Goal: Task Accomplishment & Management: Complete application form

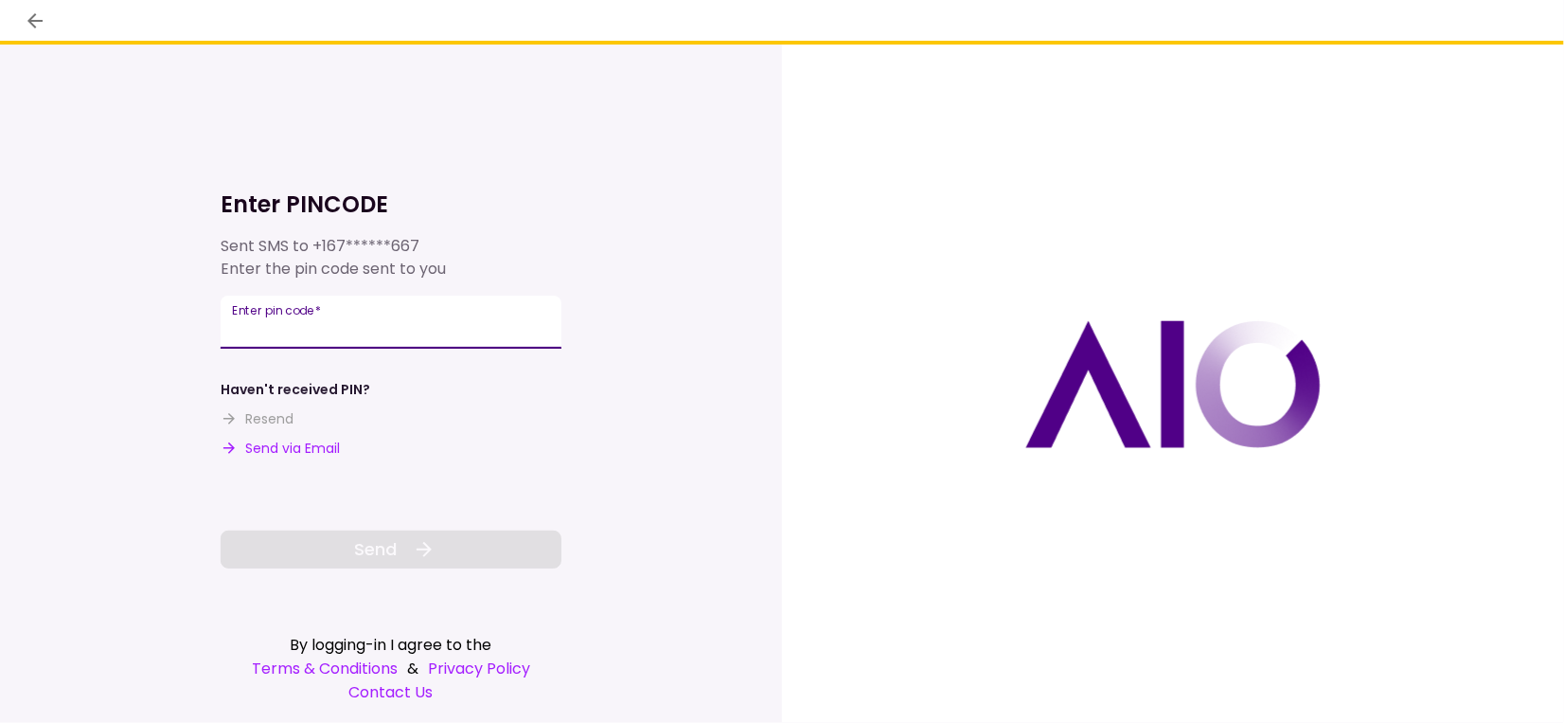
click at [401, 328] on input "Enter pin code   *" at bounding box center [391, 321] width 341 height 53
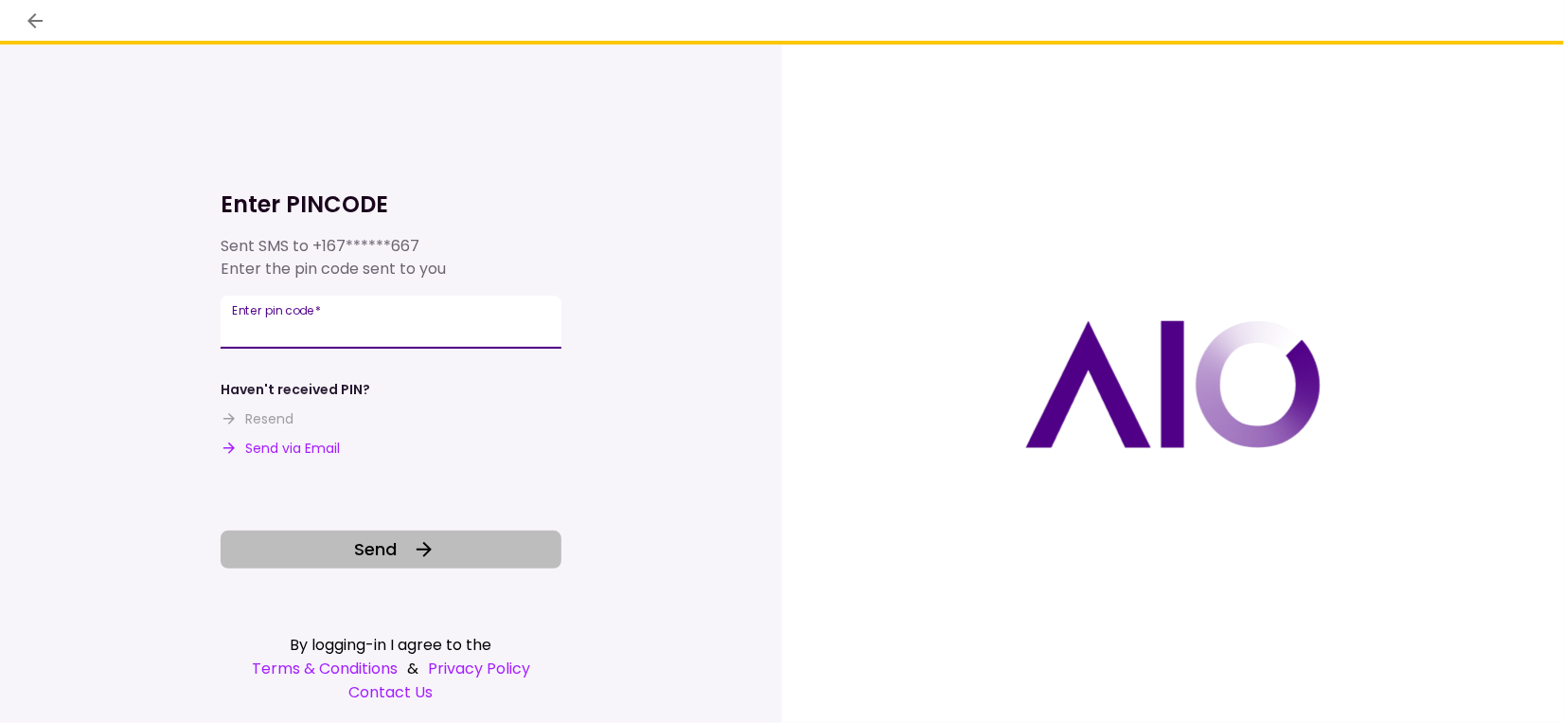
type input "******"
click at [423, 548] on icon at bounding box center [424, 549] width 15 height 15
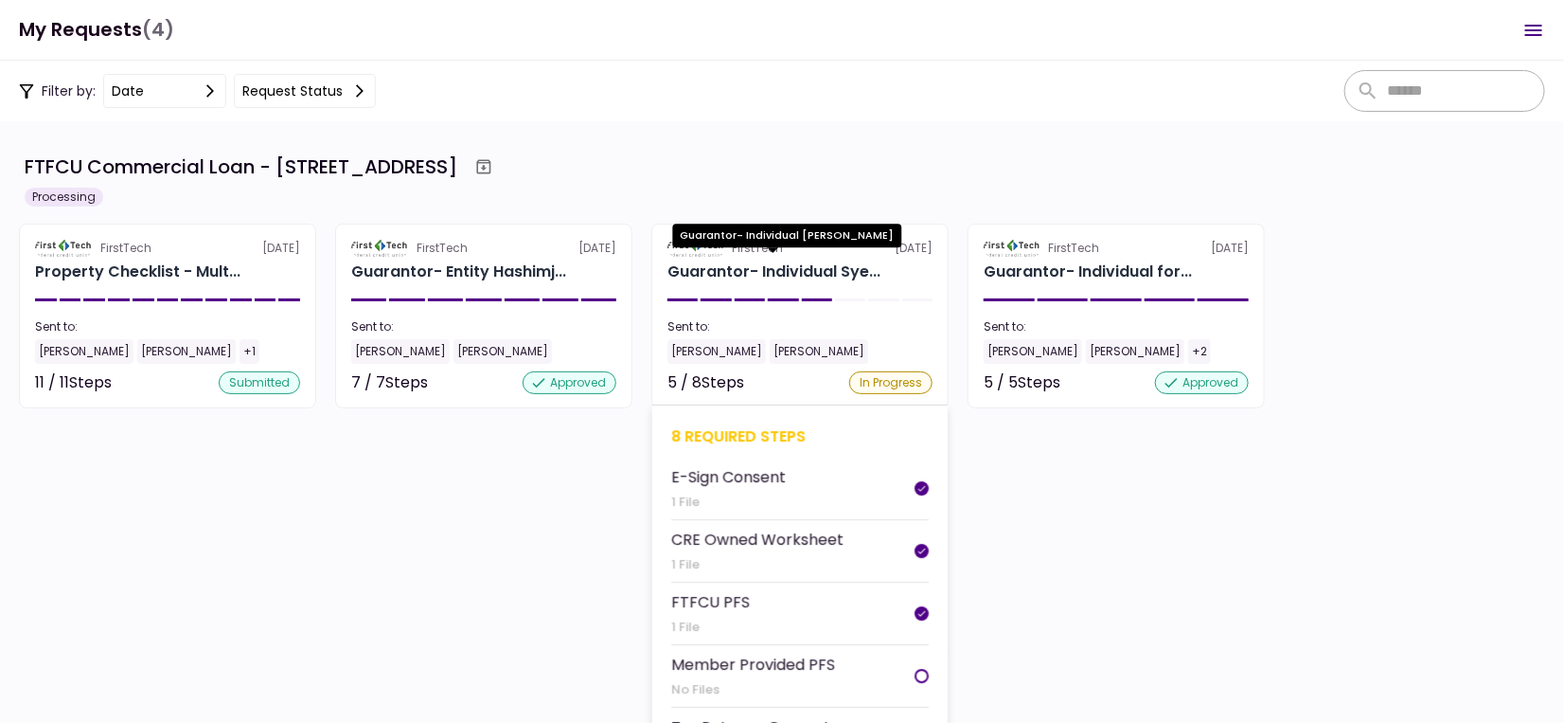
click at [741, 274] on div "Guarantor- Individual Sye..." at bounding box center [774, 271] width 213 height 23
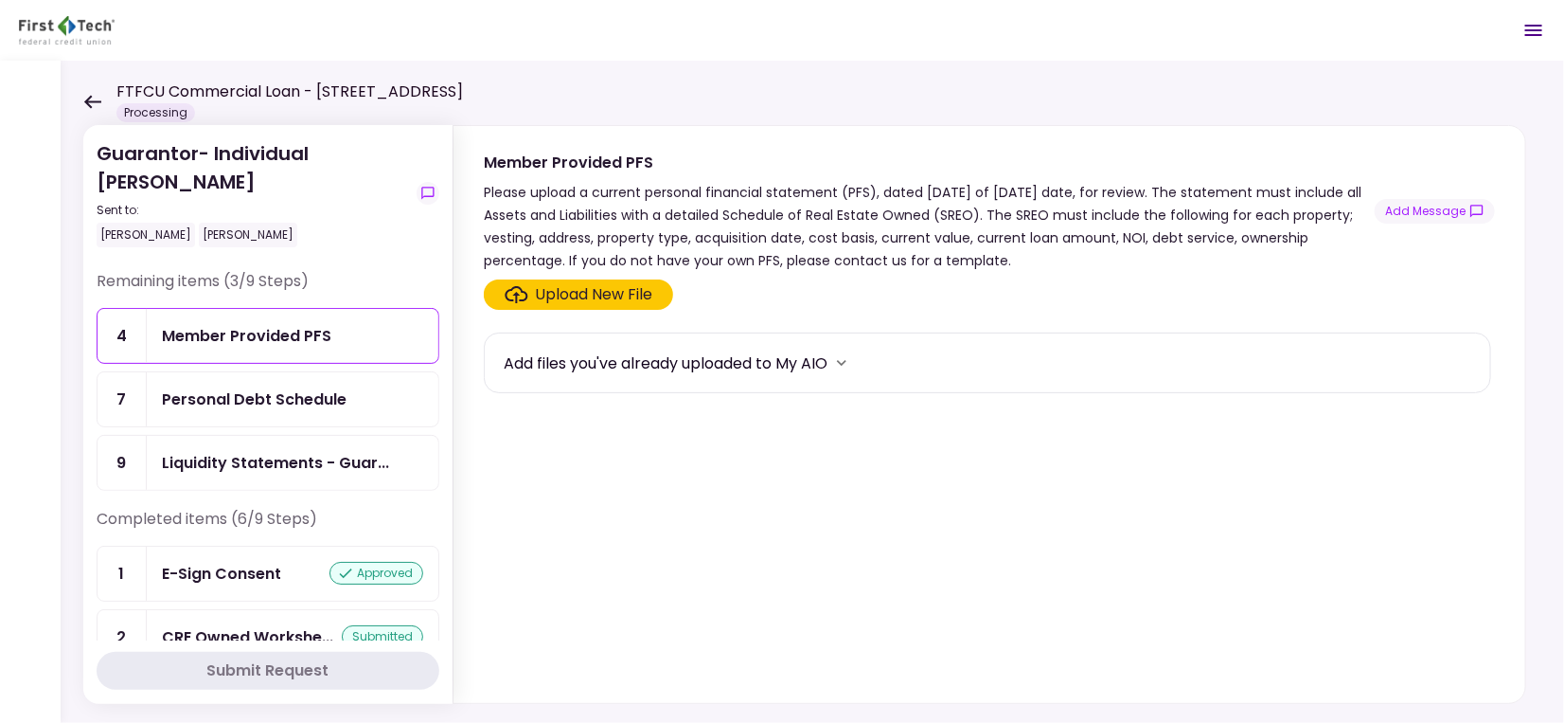
click at [286, 399] on div "Personal Debt Schedule" at bounding box center [254, 399] width 185 height 24
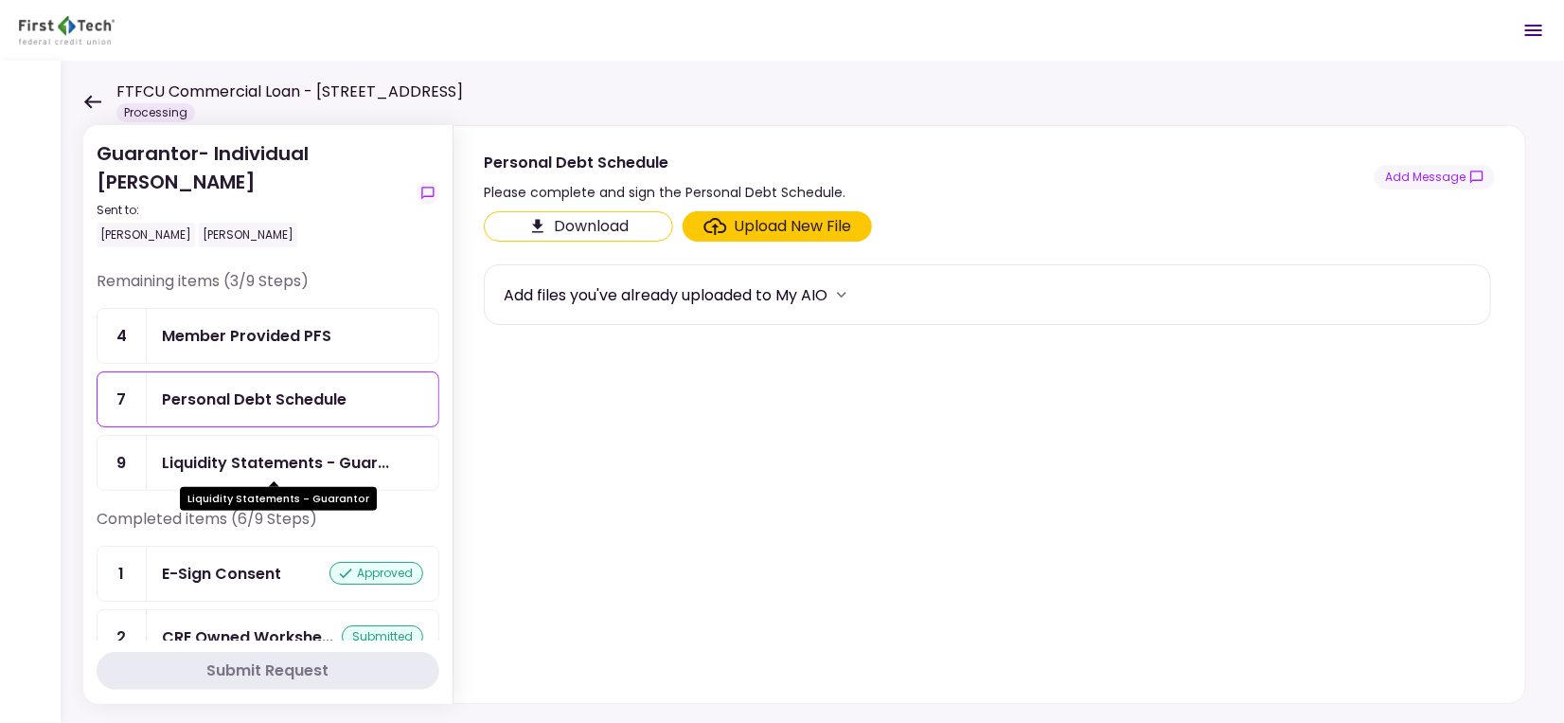
click at [277, 457] on div "Liquidity Statements - Guar..." at bounding box center [275, 463] width 227 height 24
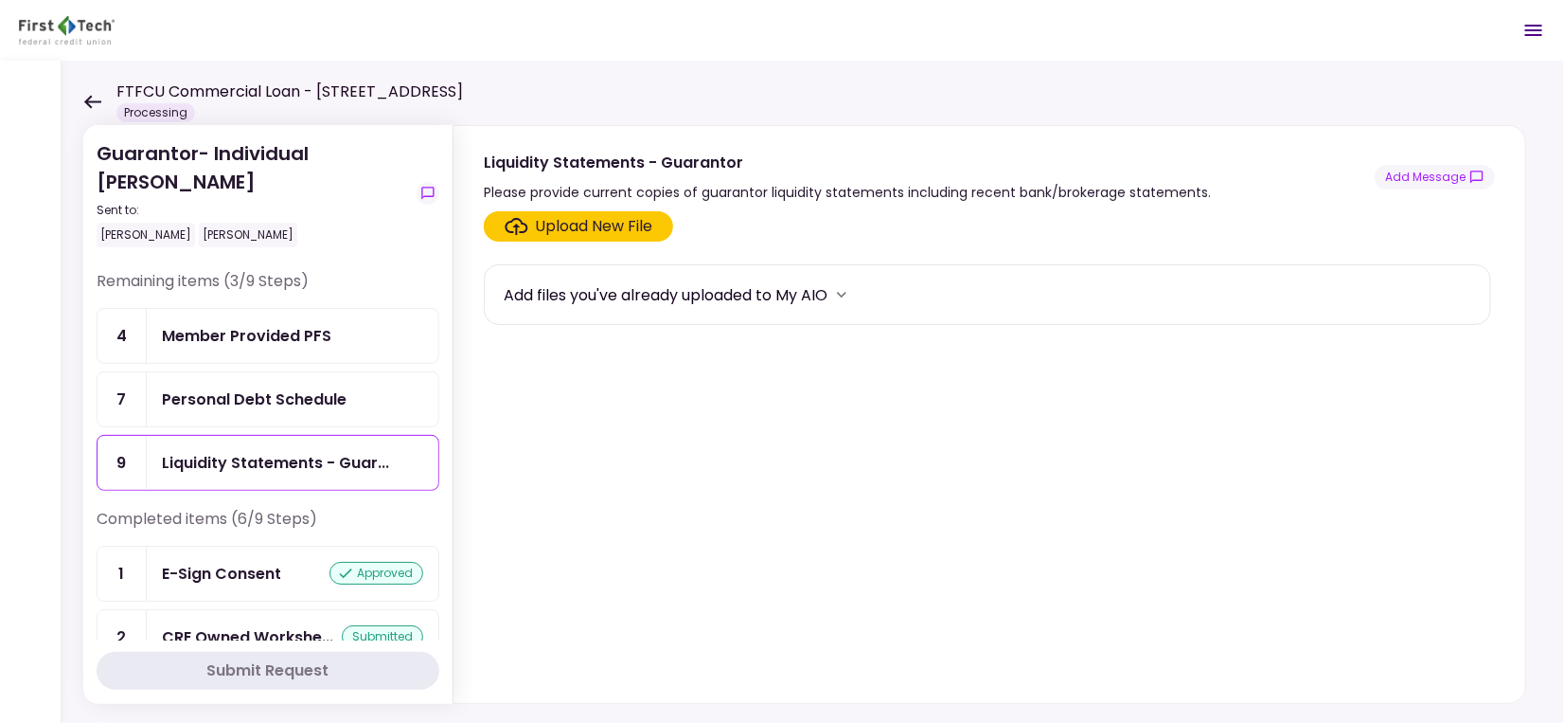
click at [279, 391] on div "Personal Debt Schedule" at bounding box center [254, 399] width 185 height 24
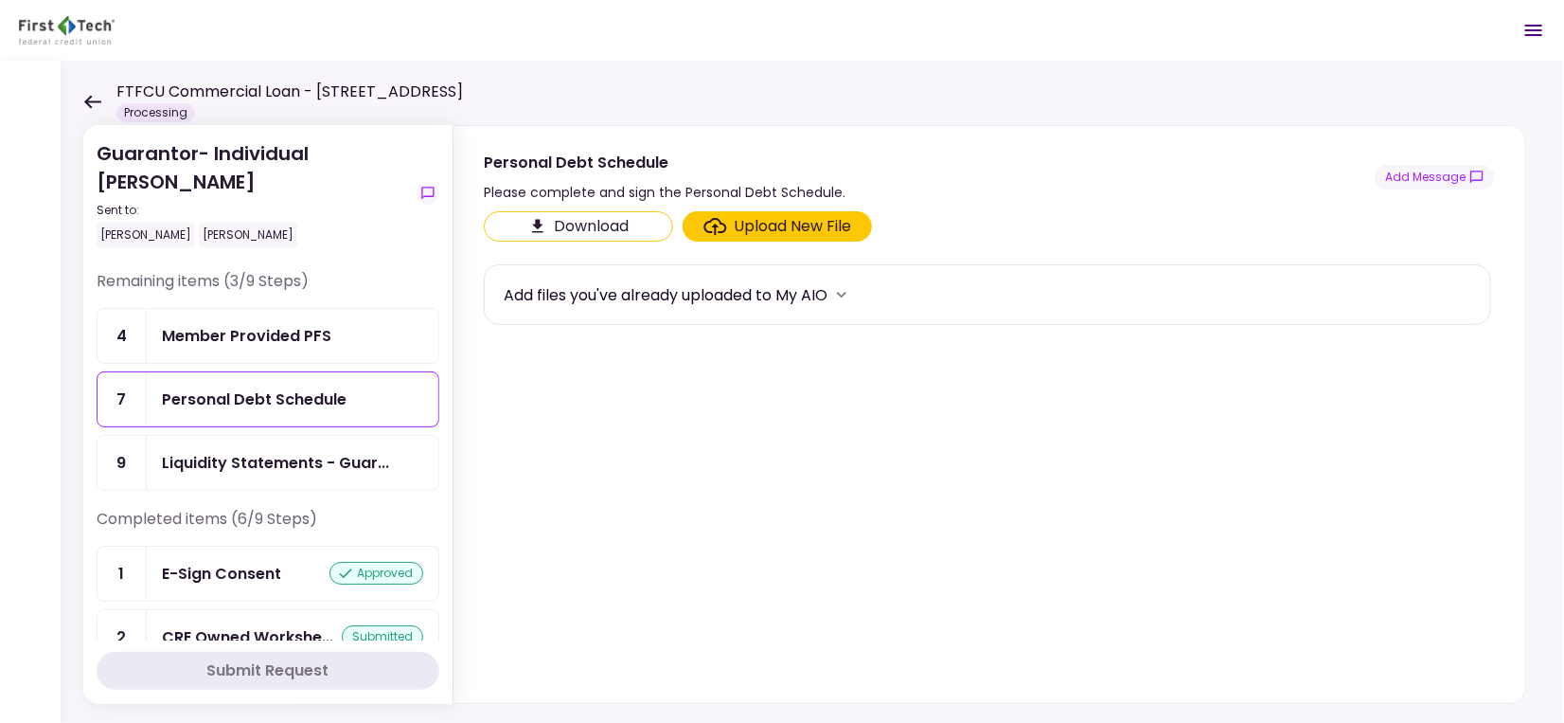
click at [224, 468] on div "Liquidity Statements - Guar..." at bounding box center [275, 463] width 227 height 24
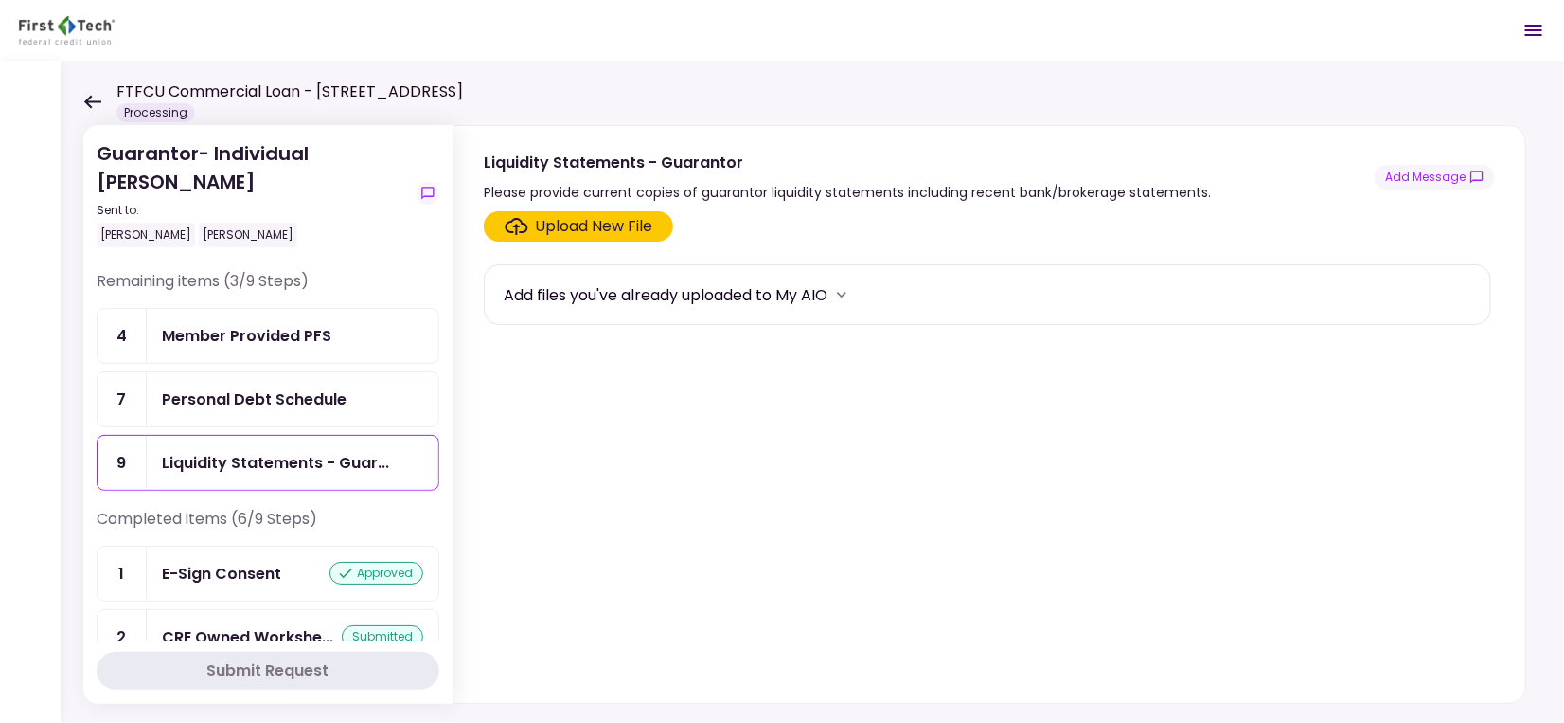
click at [258, 339] on div "Member Provided PFS" at bounding box center [246, 336] width 169 height 24
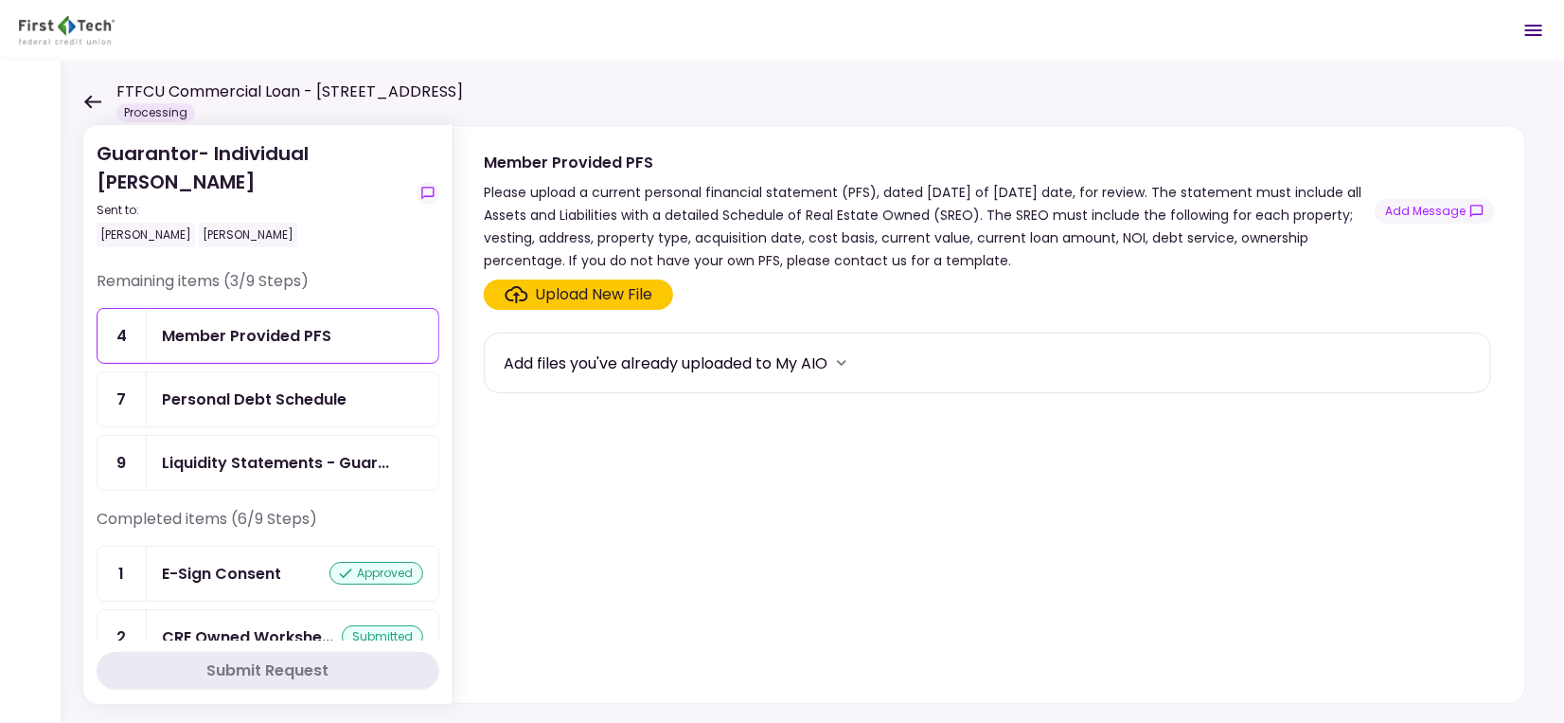
click at [639, 290] on div "Upload New File" at bounding box center [594, 294] width 117 height 23
click at [0, 0] on input "Upload New File" at bounding box center [0, 0] width 0 height 0
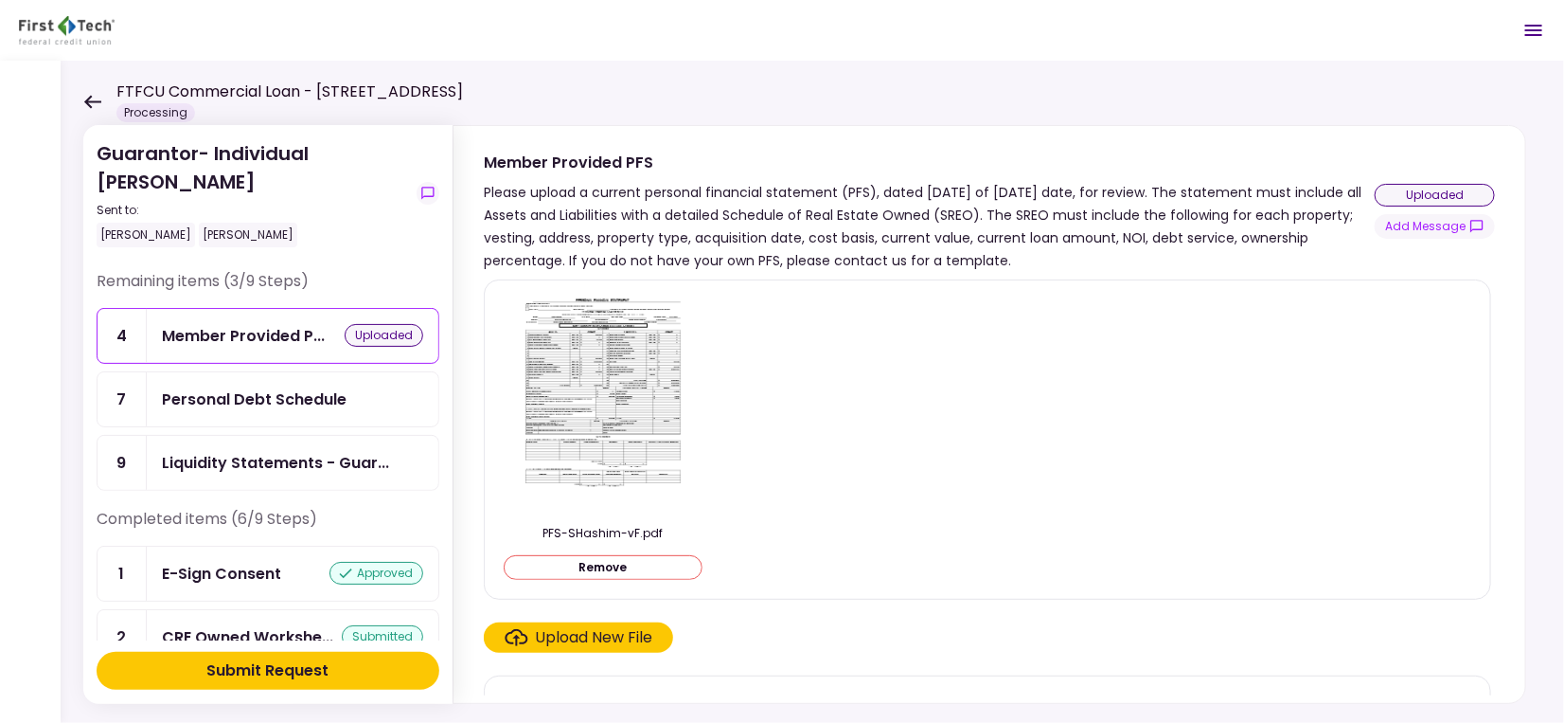
click at [609, 634] on div "Upload New File" at bounding box center [594, 637] width 117 height 23
click at [0, 0] on input "Upload New File" at bounding box center [0, 0] width 0 height 0
click at [244, 393] on div "Personal Debt Schedule" at bounding box center [254, 399] width 185 height 24
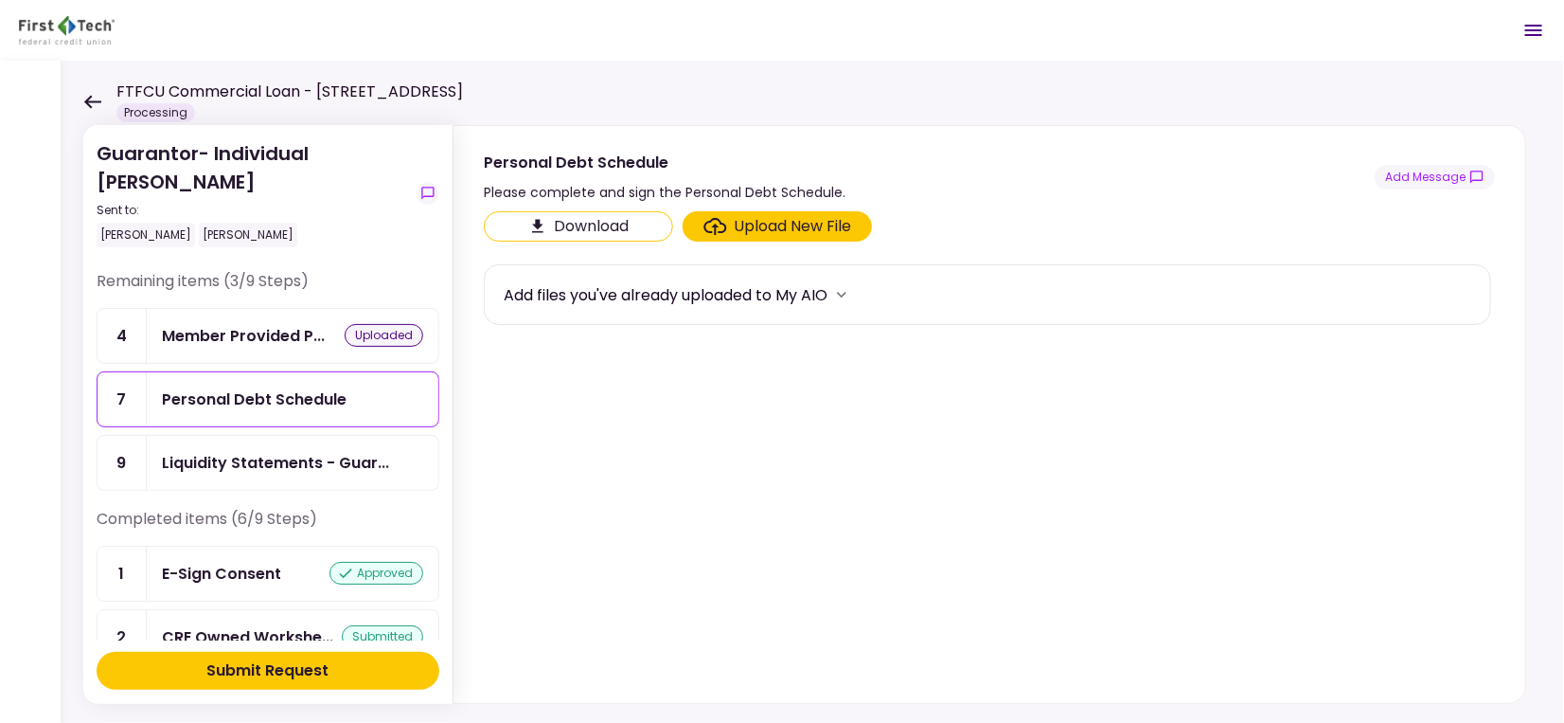
click at [600, 225] on button "Download" at bounding box center [578, 226] width 189 height 30
click at [326, 459] on div "Liquidity Statements - Guar..." at bounding box center [275, 463] width 227 height 24
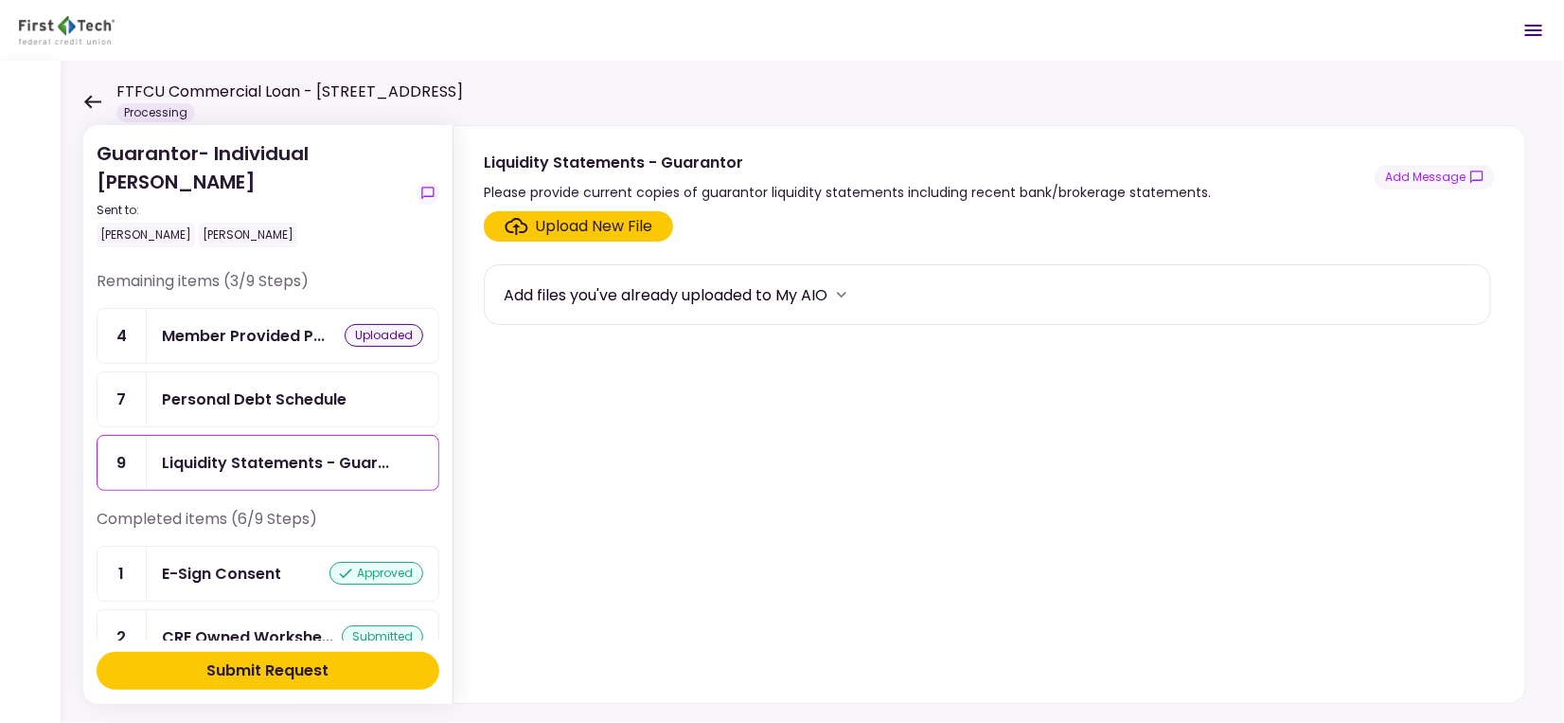
click at [613, 227] on div "Upload New File" at bounding box center [594, 226] width 117 height 23
click at [0, 0] on input "Upload New File" at bounding box center [0, 0] width 0 height 0
click at [599, 223] on div "Upload New File" at bounding box center [594, 226] width 117 height 23
click at [0, 0] on input "Upload New File" at bounding box center [0, 0] width 0 height 0
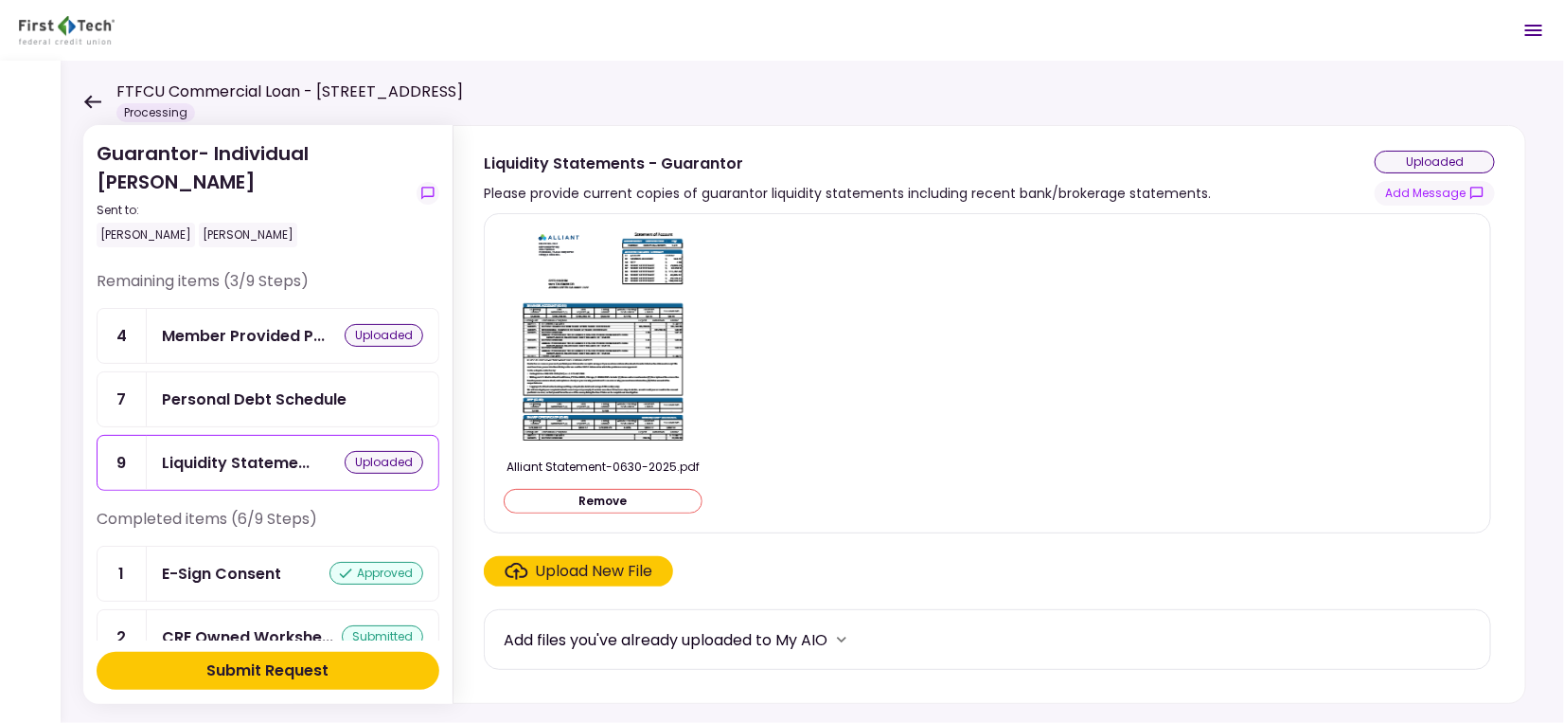
click at [571, 576] on div "Upload New File" at bounding box center [594, 571] width 117 height 23
click at [0, 0] on input "Upload New File" at bounding box center [0, 0] width 0 height 0
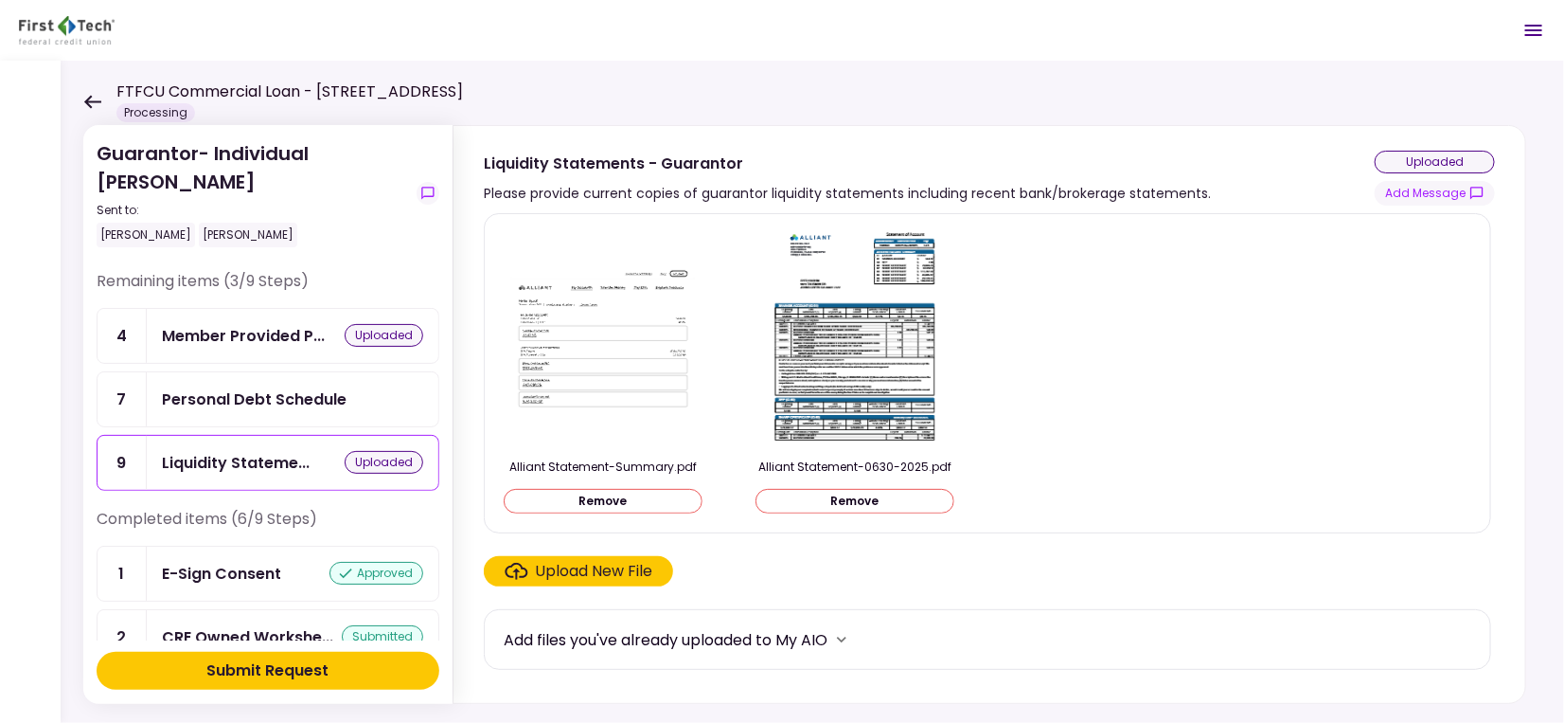
click at [563, 575] on div "Upload New File" at bounding box center [594, 571] width 117 height 23
click at [0, 0] on input "Upload New File" at bounding box center [0, 0] width 0 height 0
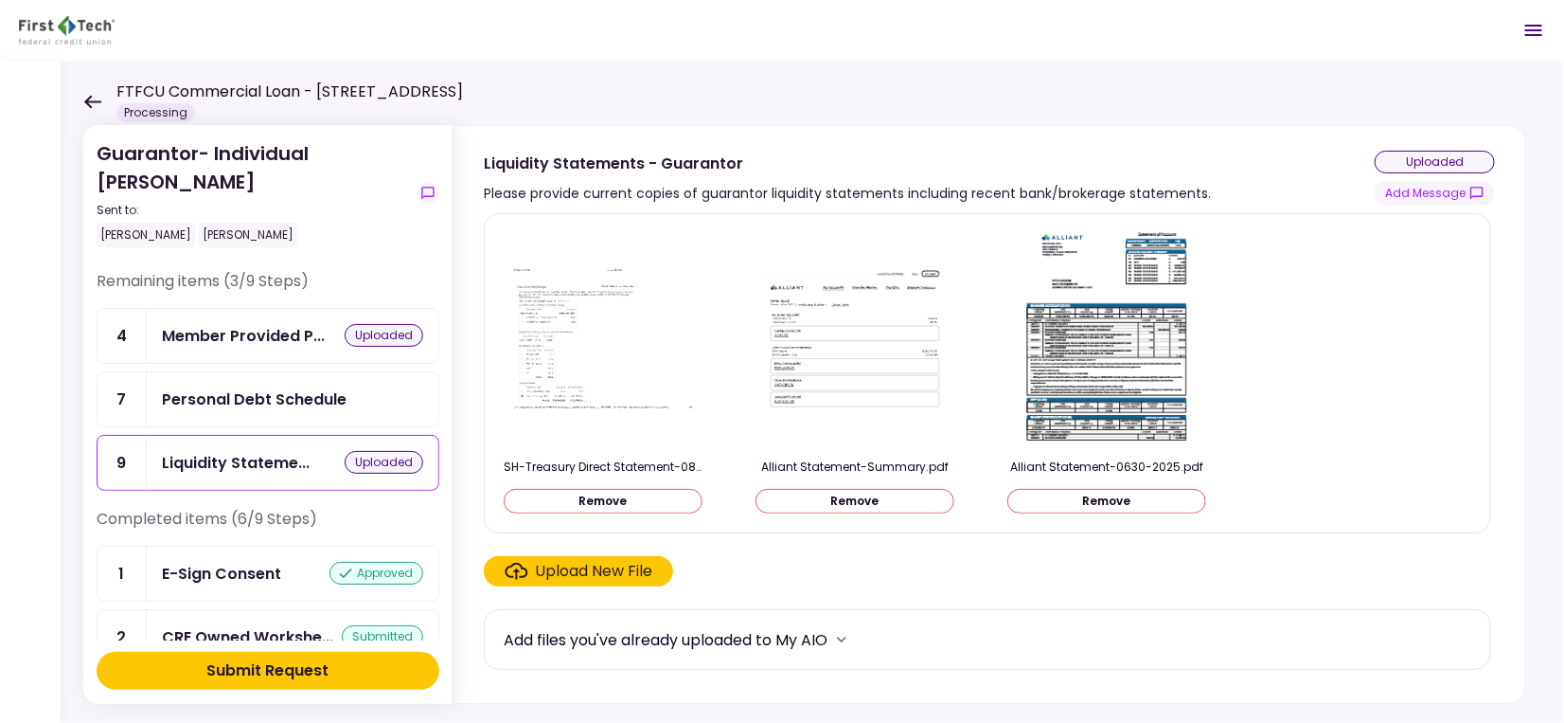
click at [589, 572] on div "Upload New File" at bounding box center [594, 571] width 117 height 23
click at [0, 0] on input "Upload New File" at bounding box center [0, 0] width 0 height 0
click at [268, 339] on div "Member Provided P..." at bounding box center [243, 336] width 163 height 24
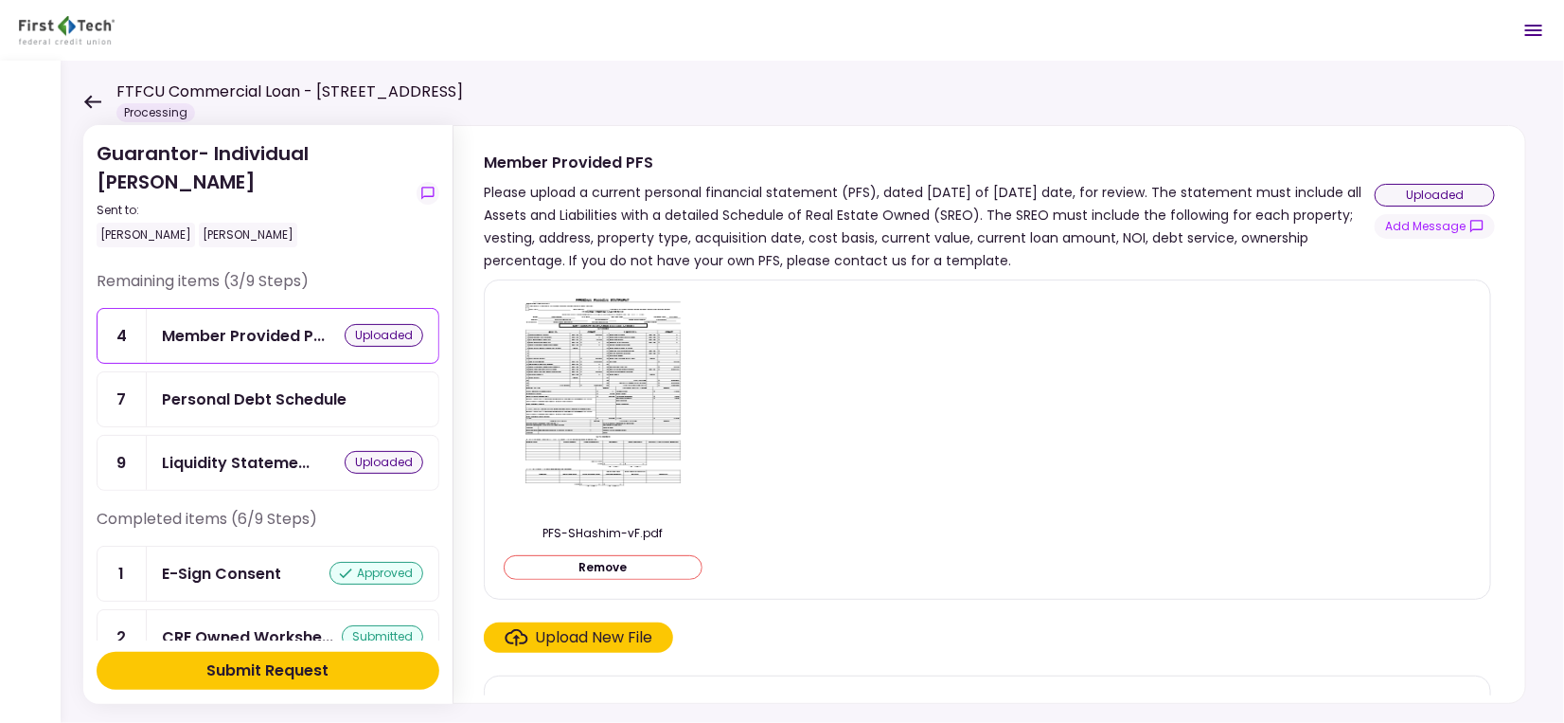
click at [602, 569] on button "Remove" at bounding box center [603, 567] width 199 height 25
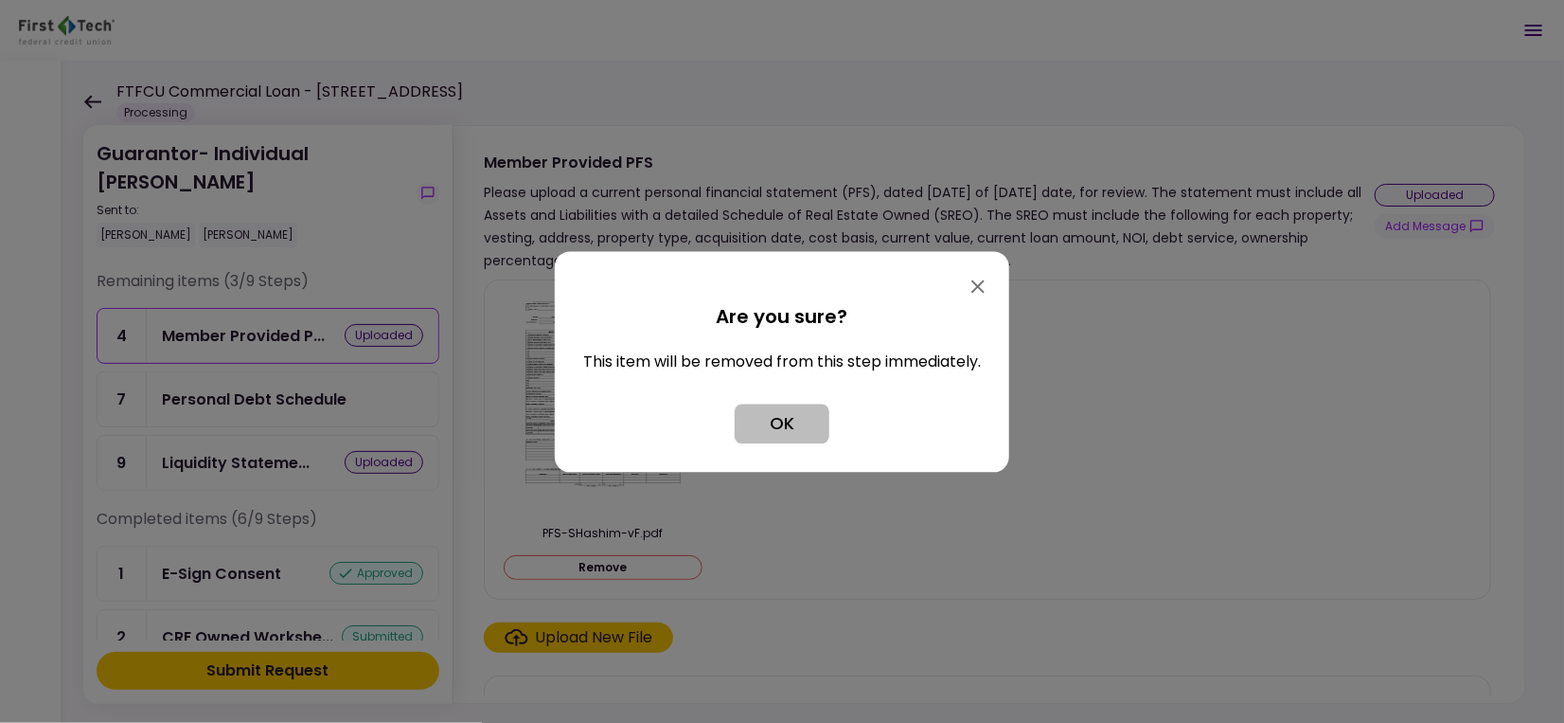
click at [766, 426] on button "OK" at bounding box center [782, 423] width 95 height 40
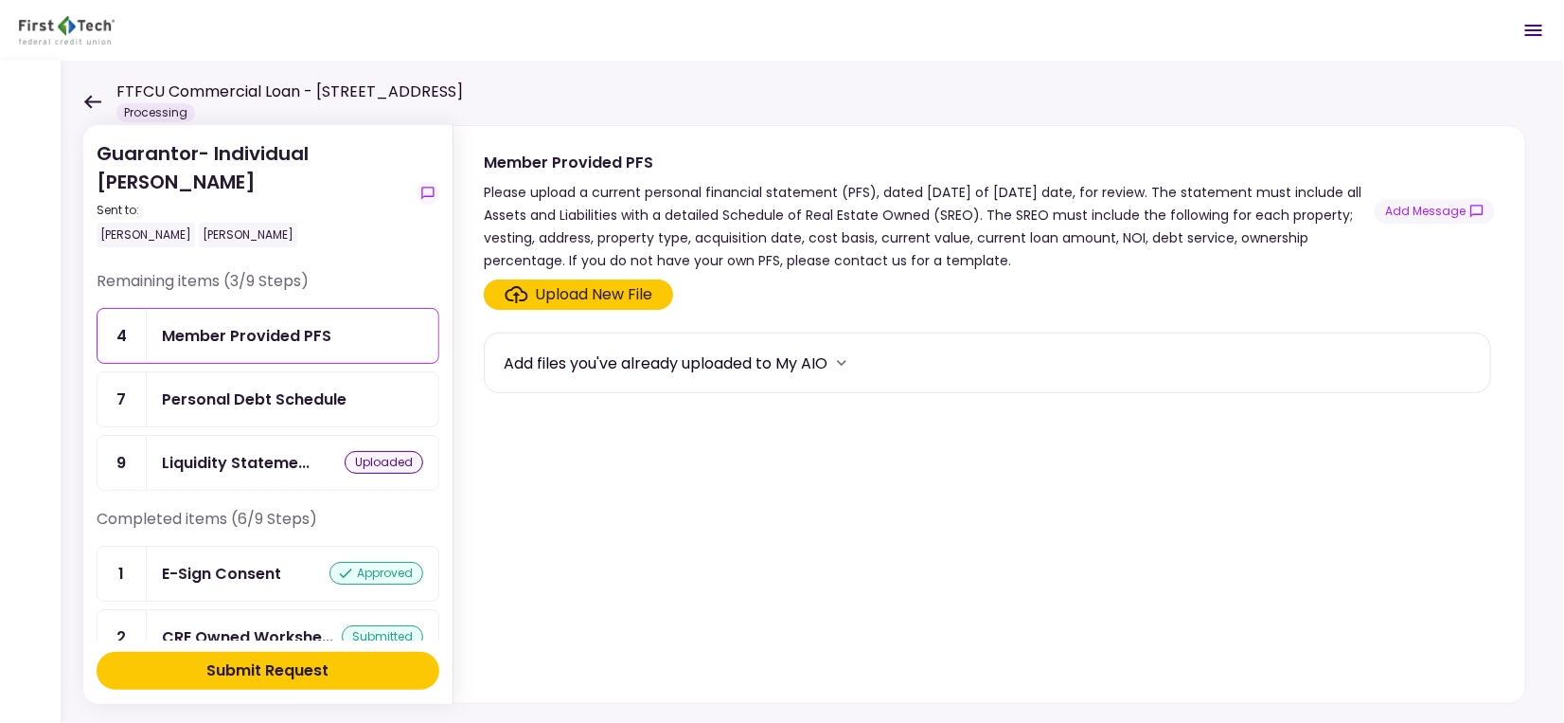
click at [248, 356] on div "Member Provided PFS" at bounding box center [293, 336] width 292 height 54
click at [573, 304] on div "Upload New File" at bounding box center [594, 294] width 117 height 23
click at [0, 0] on input "Upload New File" at bounding box center [0, 0] width 0 height 0
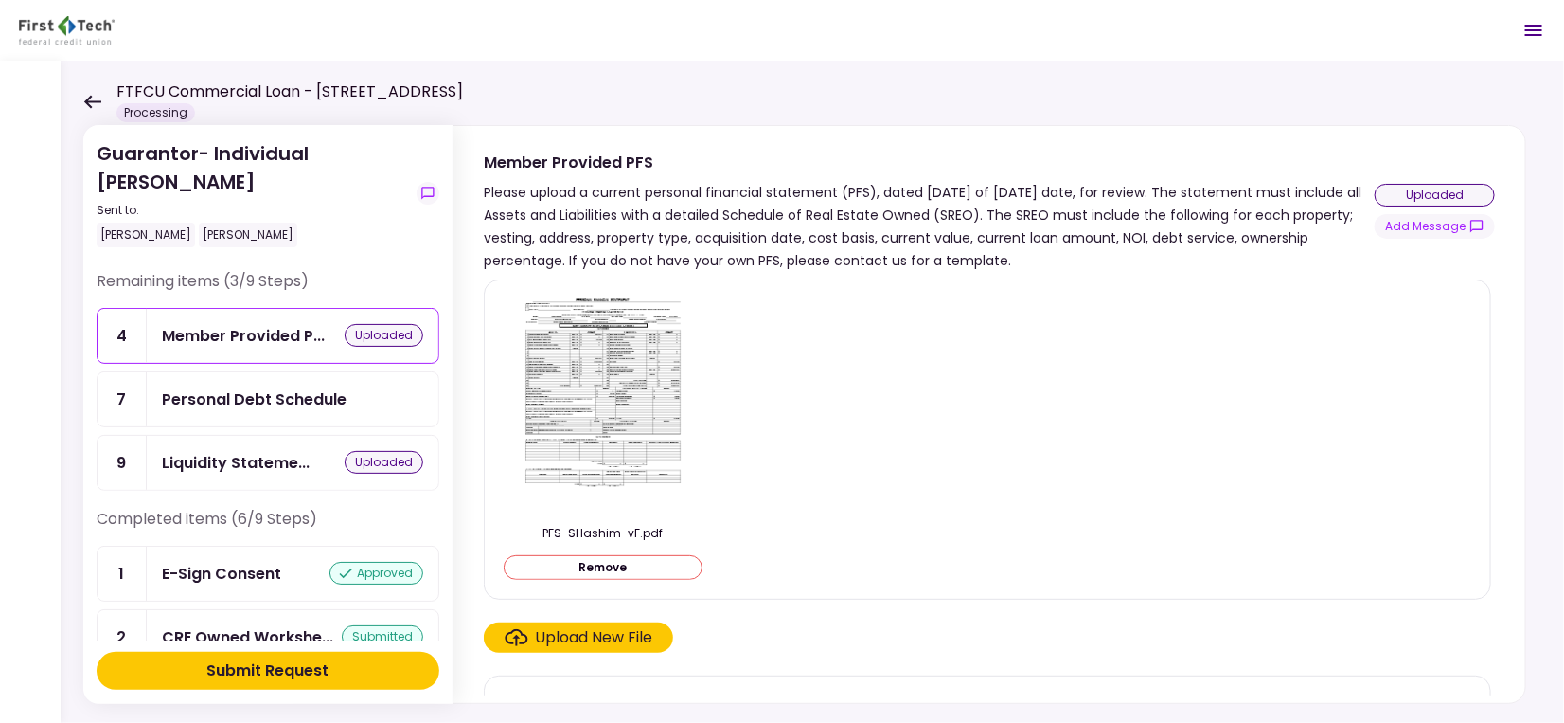
click at [294, 398] on div "Personal Debt Schedule" at bounding box center [254, 399] width 185 height 24
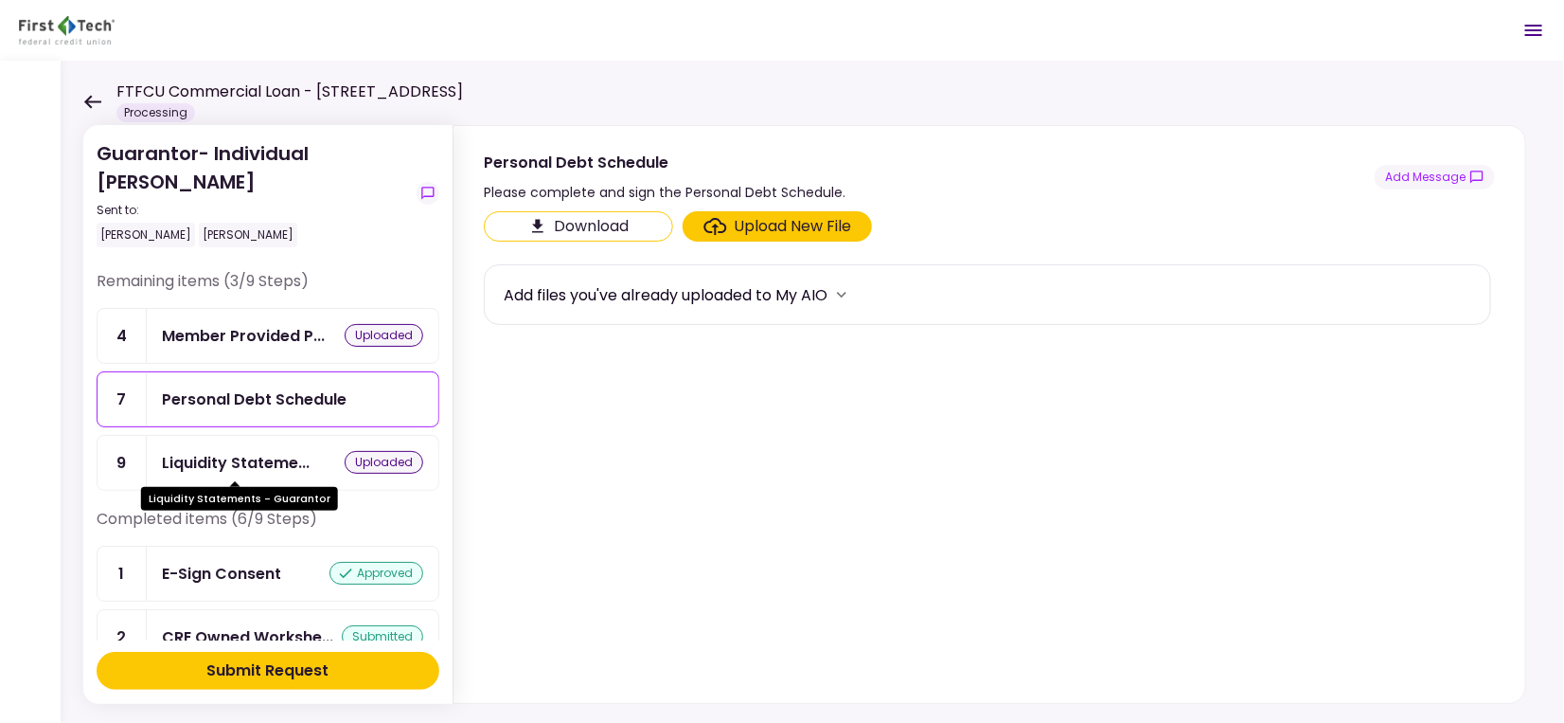
click at [256, 467] on div "Liquidity Stateme..." at bounding box center [236, 463] width 148 height 24
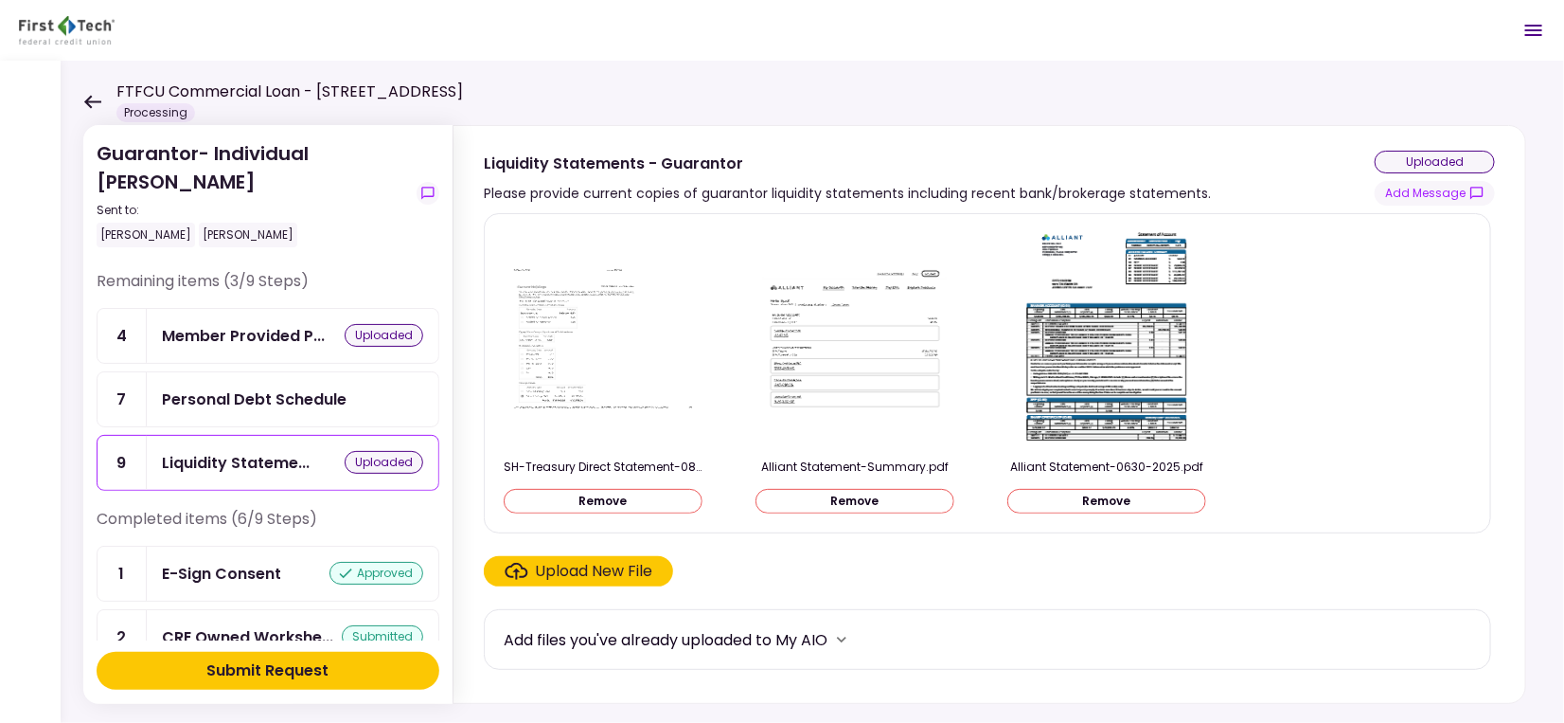
click at [281, 396] on div "Personal Debt Schedule" at bounding box center [254, 399] width 185 height 24
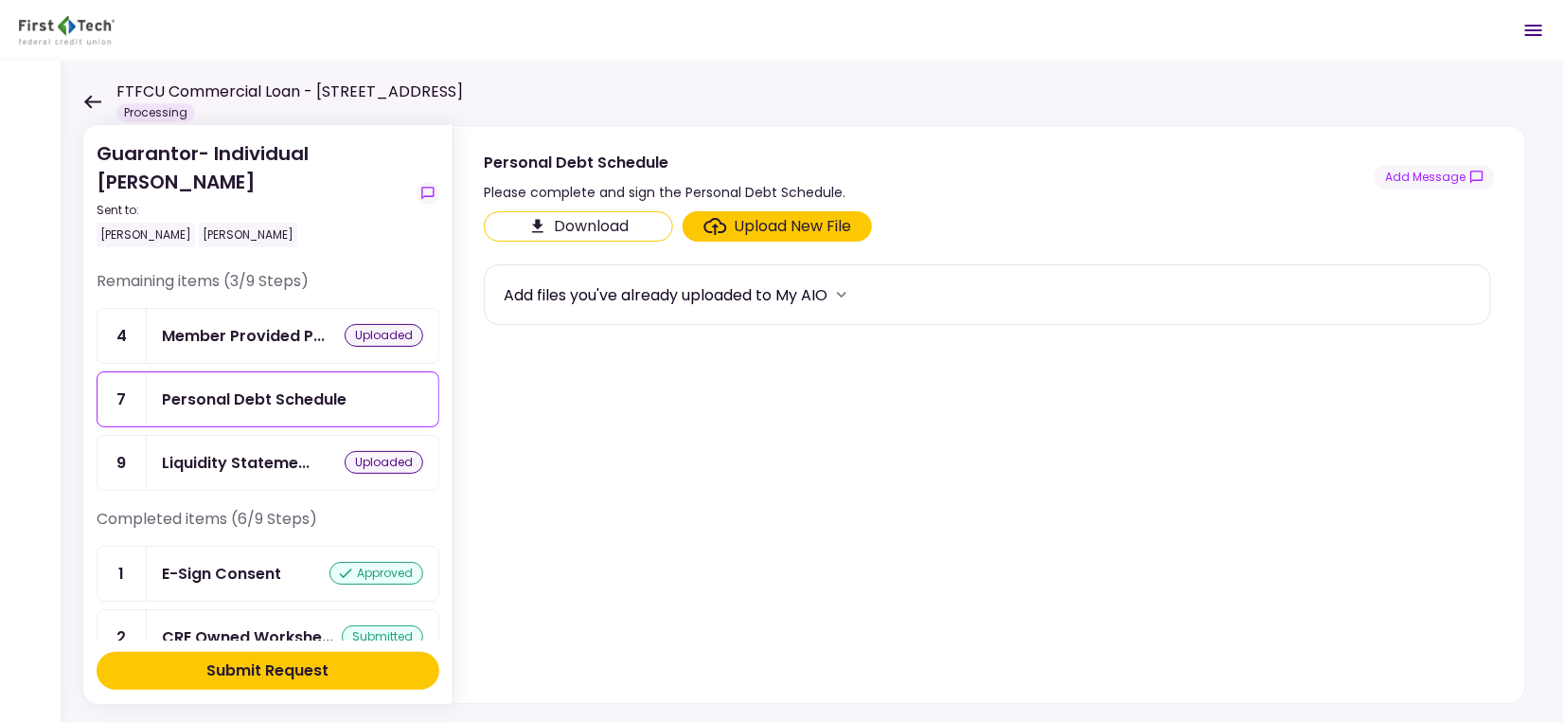
click at [297, 402] on div "Personal Debt Schedule" at bounding box center [254, 399] width 185 height 24
click at [738, 222] on div "Upload New File" at bounding box center [793, 226] width 117 height 23
click at [0, 0] on input "Upload New File" at bounding box center [0, 0] width 0 height 0
click at [231, 341] on div "Member Provided P..." at bounding box center [243, 336] width 163 height 24
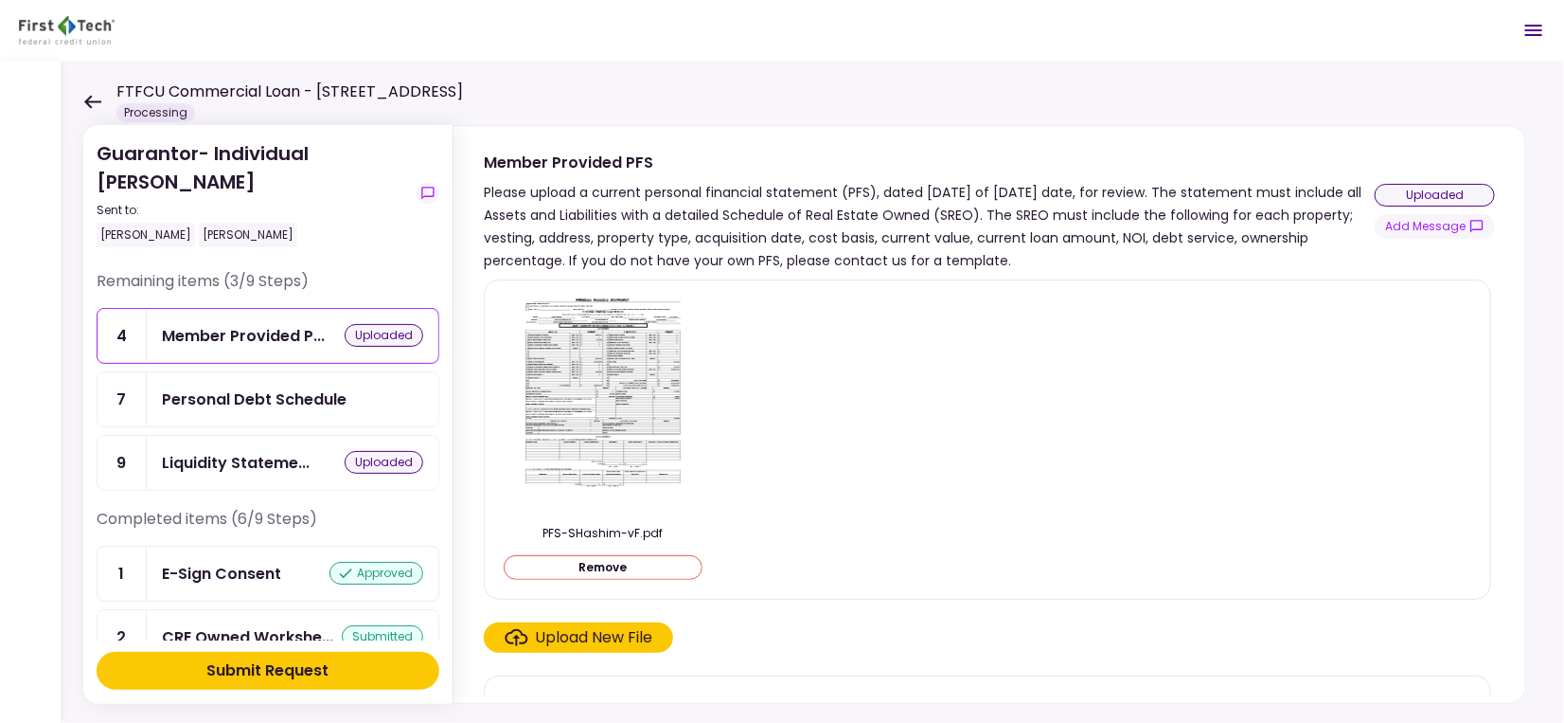
click at [613, 368] on img at bounding box center [603, 404] width 169 height 218
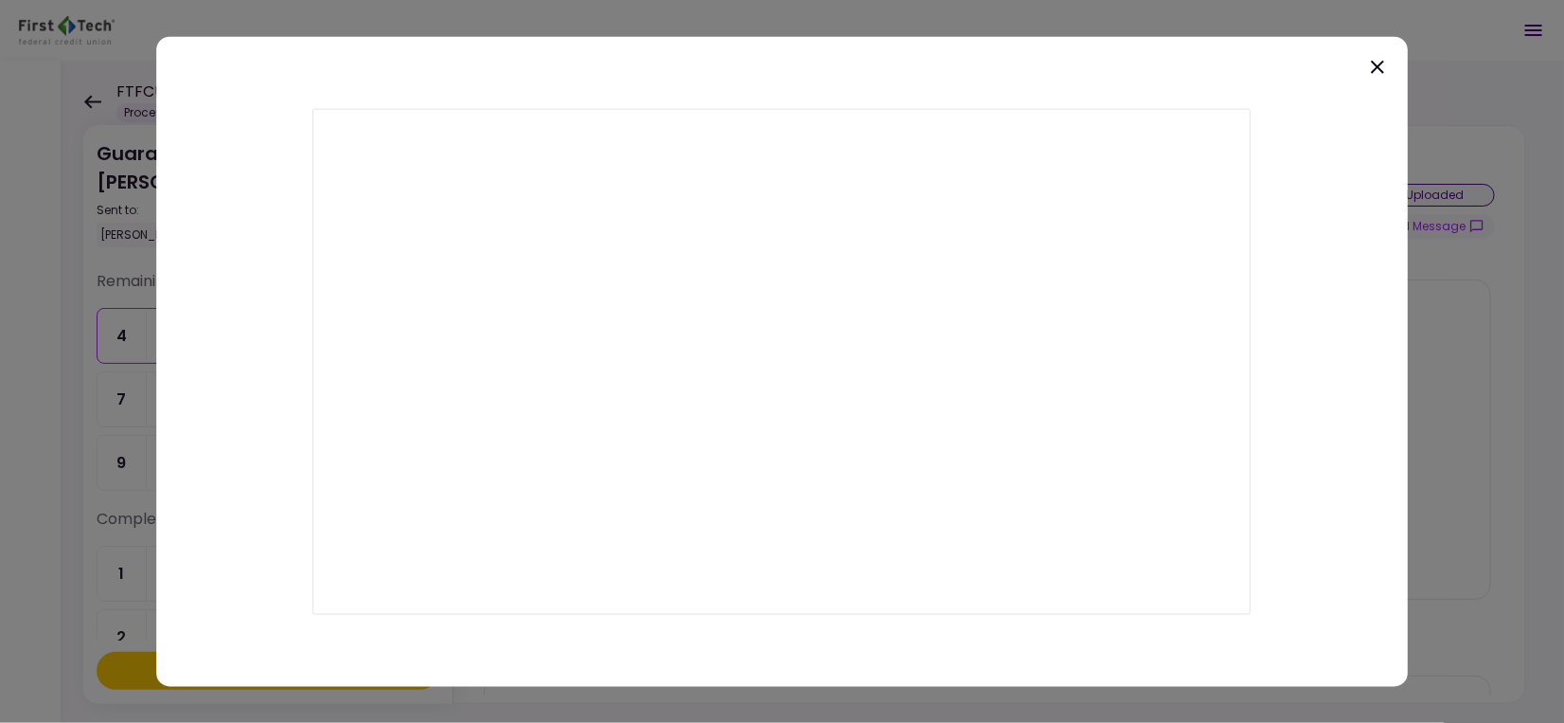
click at [1381, 59] on icon at bounding box center [1377, 66] width 23 height 23
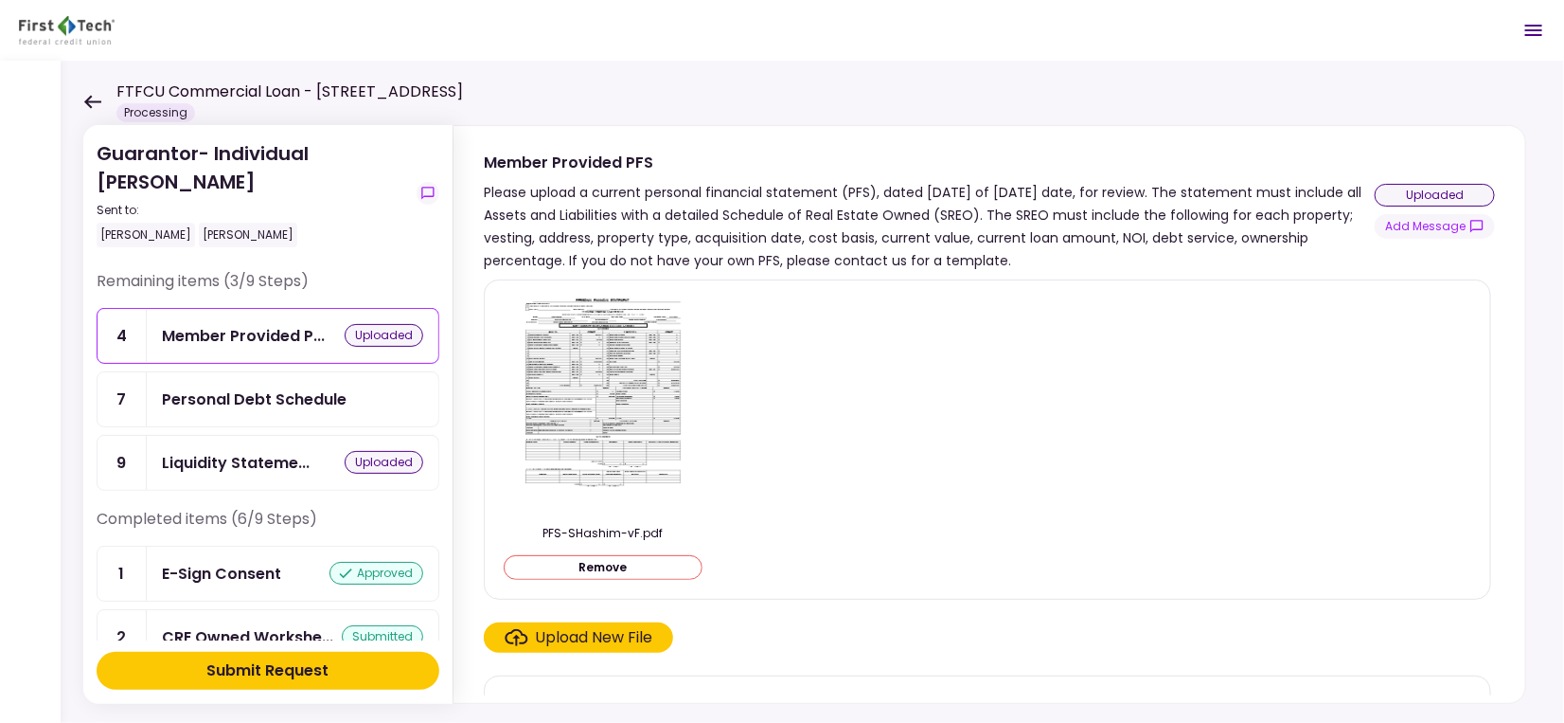
click at [316, 387] on div "Personal Debt Schedule" at bounding box center [254, 399] width 185 height 24
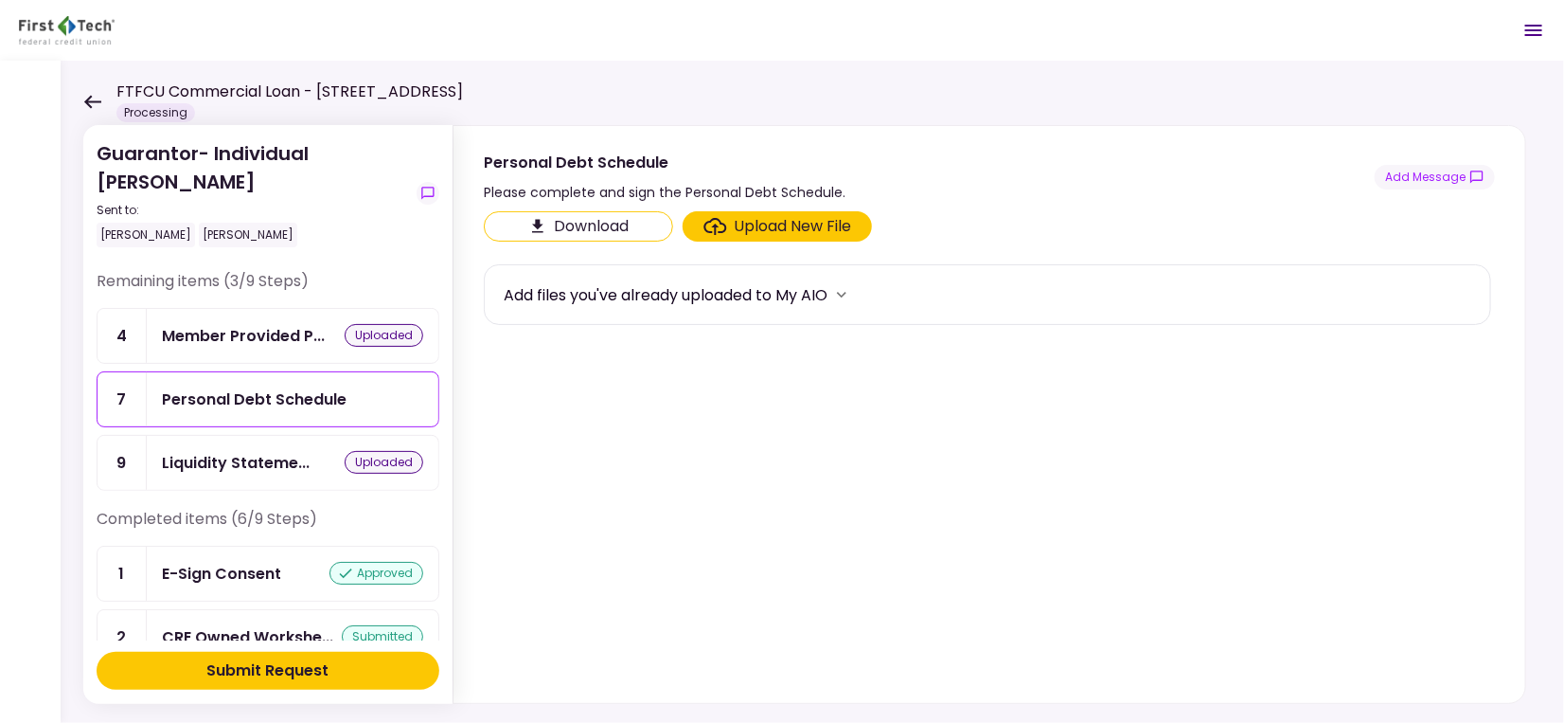
click at [728, 220] on div "Upload New File" at bounding box center [778, 226] width 149 height 23
click at [0, 0] on input "Upload New File" at bounding box center [0, 0] width 0 height 0
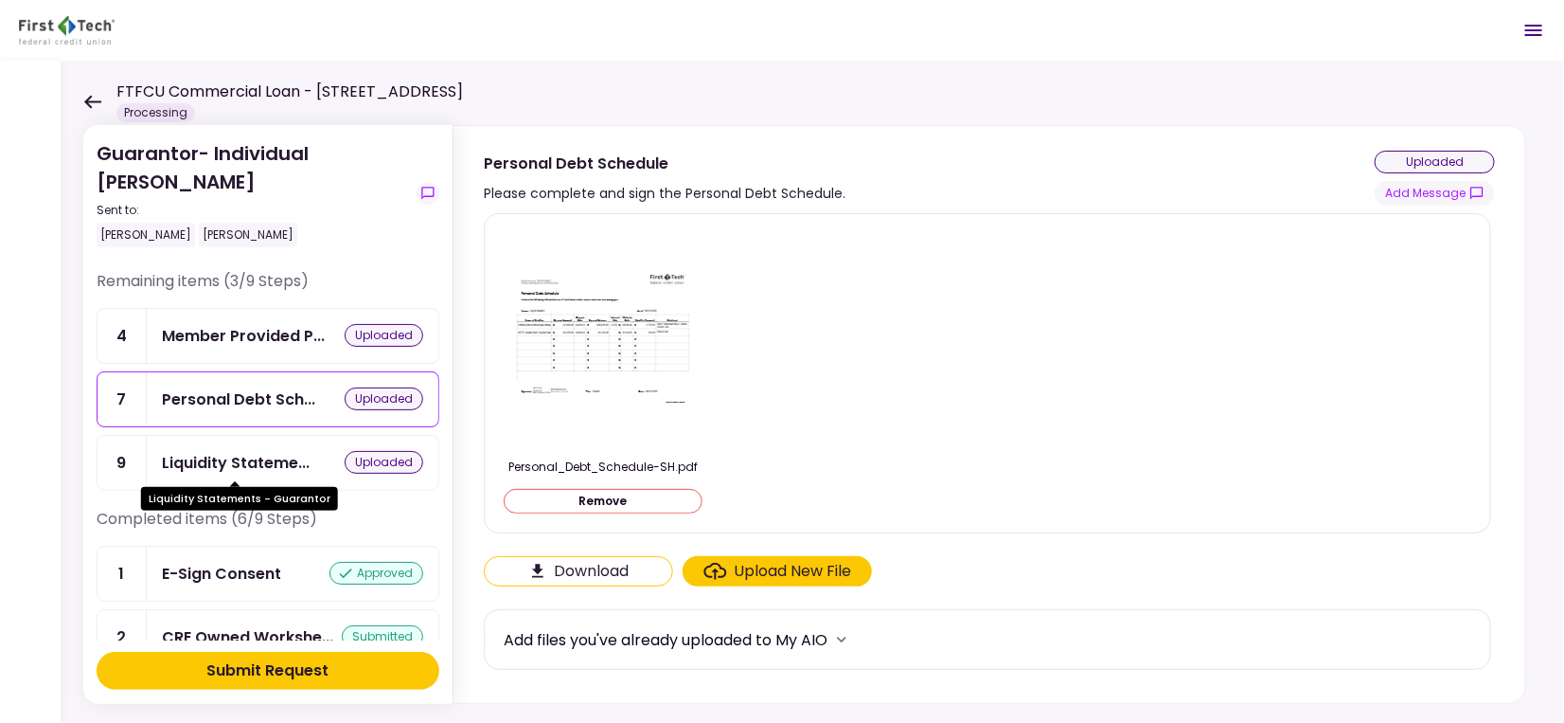
click at [237, 469] on div "Liquidity Stateme..." at bounding box center [236, 463] width 148 height 24
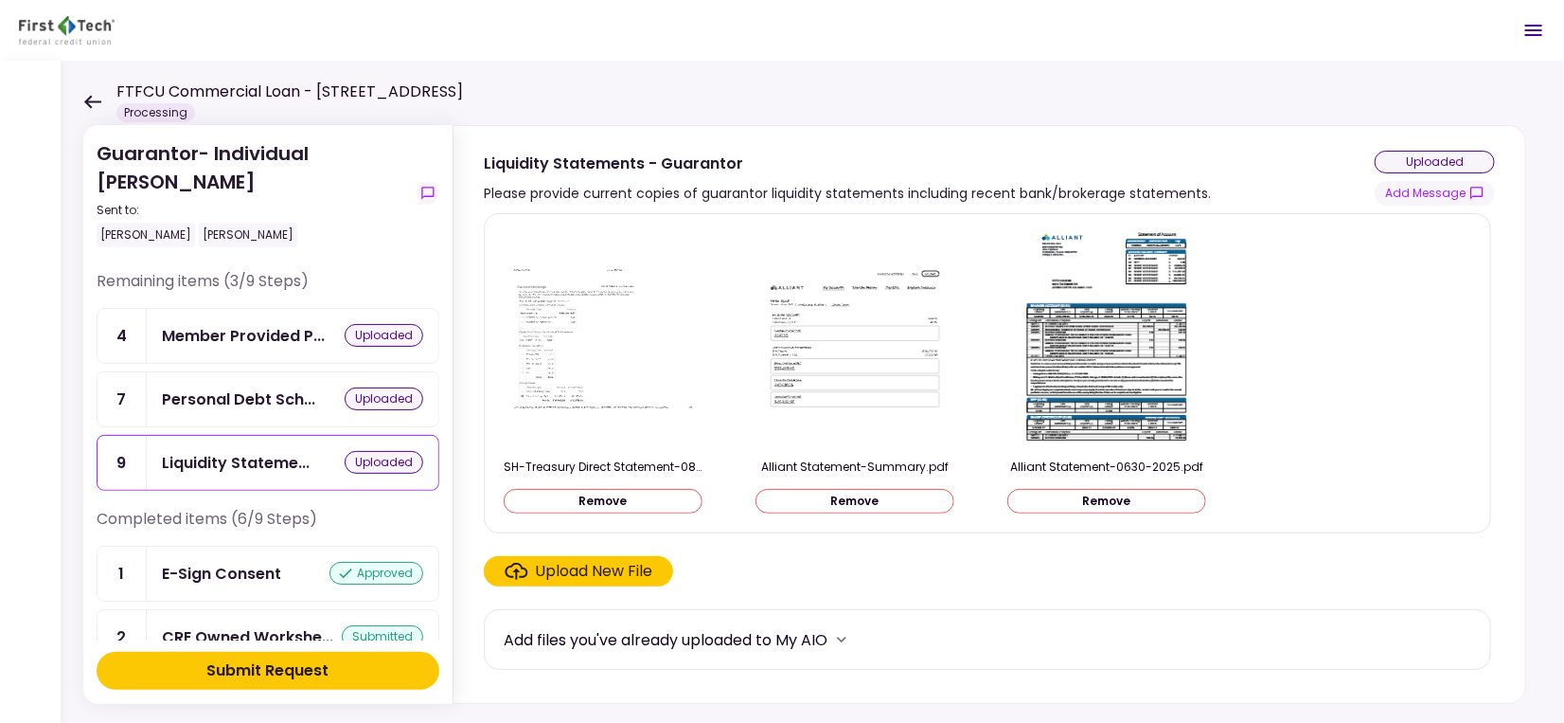
click at [580, 565] on div "Upload New File" at bounding box center [594, 571] width 117 height 23
click at [0, 0] on input "Upload New File" at bounding box center [0, 0] width 0 height 0
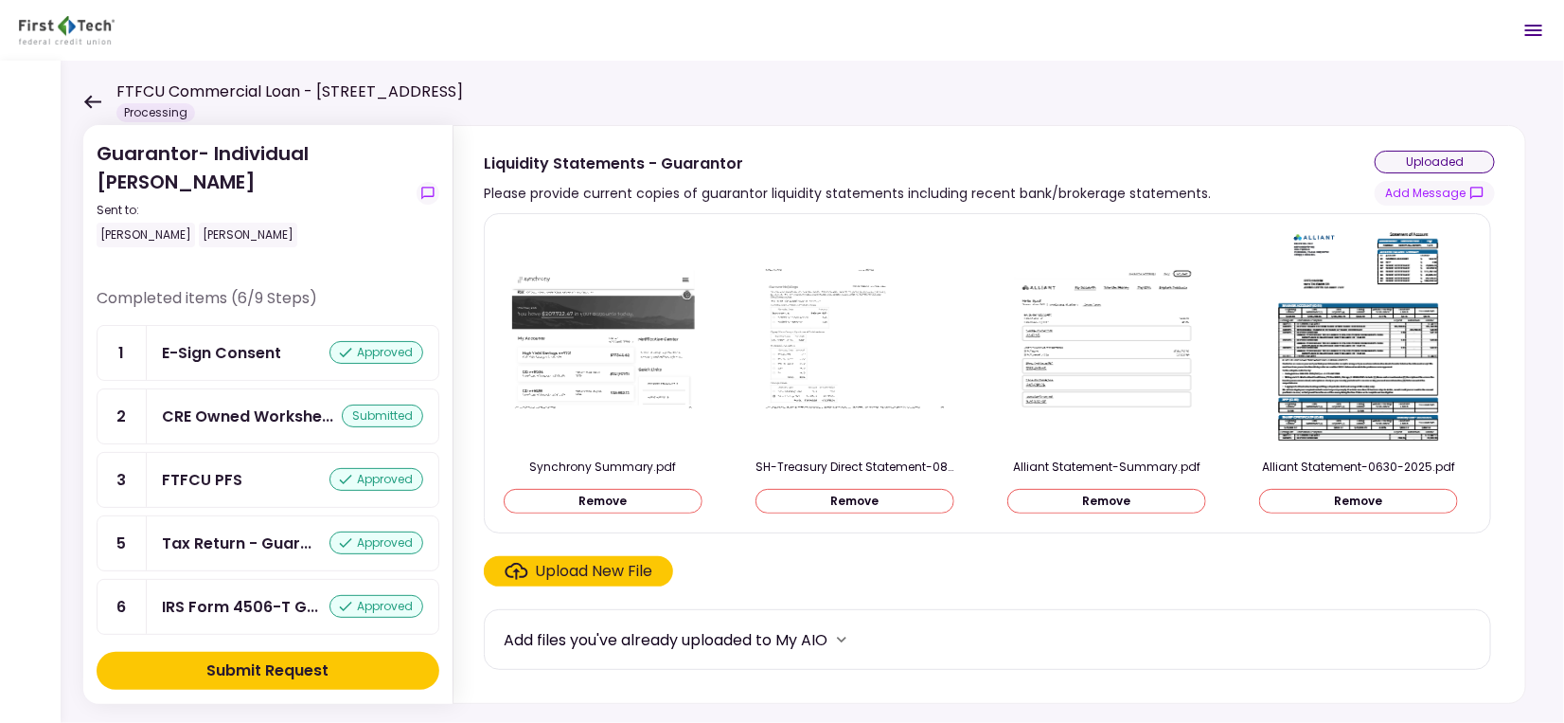
scroll to position [292, 0]
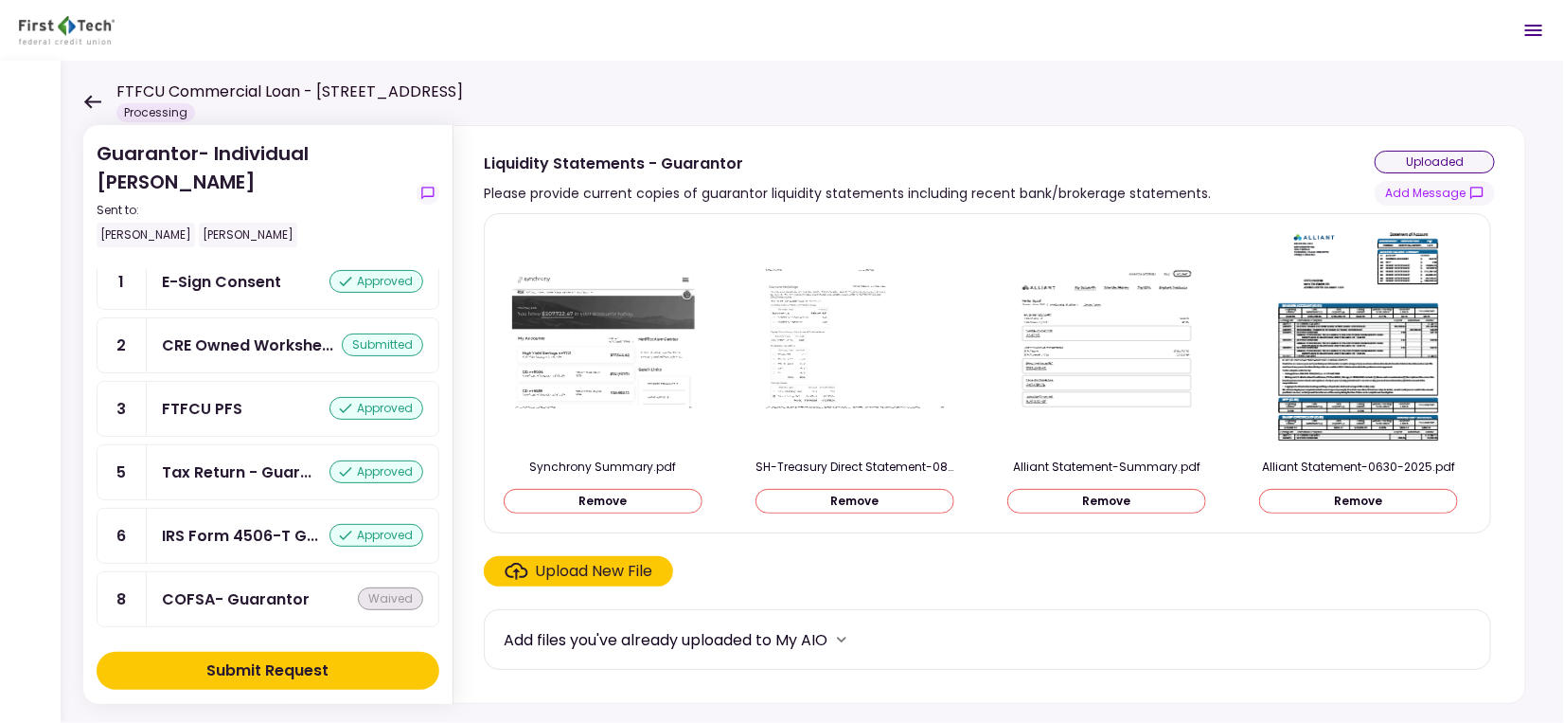
click at [309, 671] on div "Submit Request" at bounding box center [268, 670] width 122 height 23
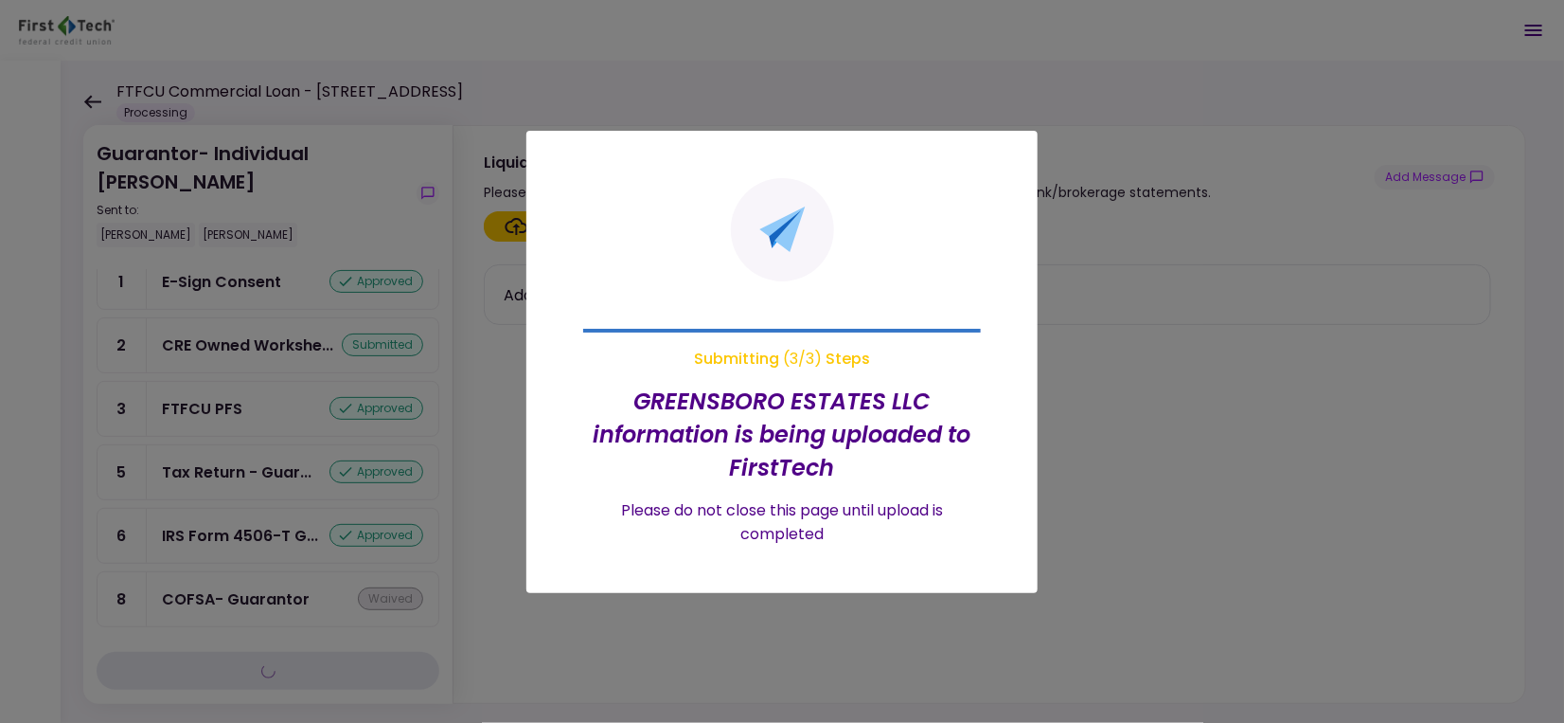
scroll to position [55, 0]
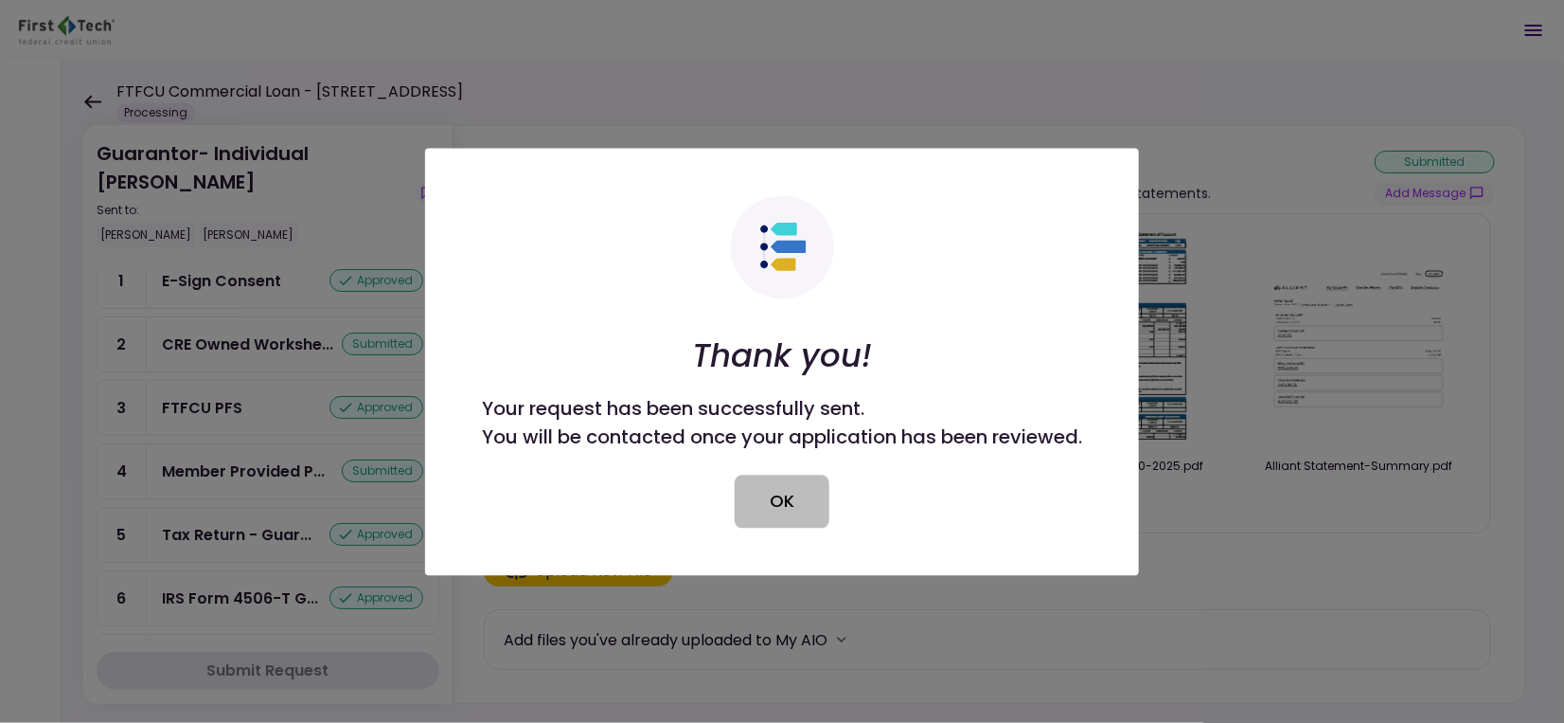
click at [774, 501] on button "OK" at bounding box center [782, 500] width 95 height 53
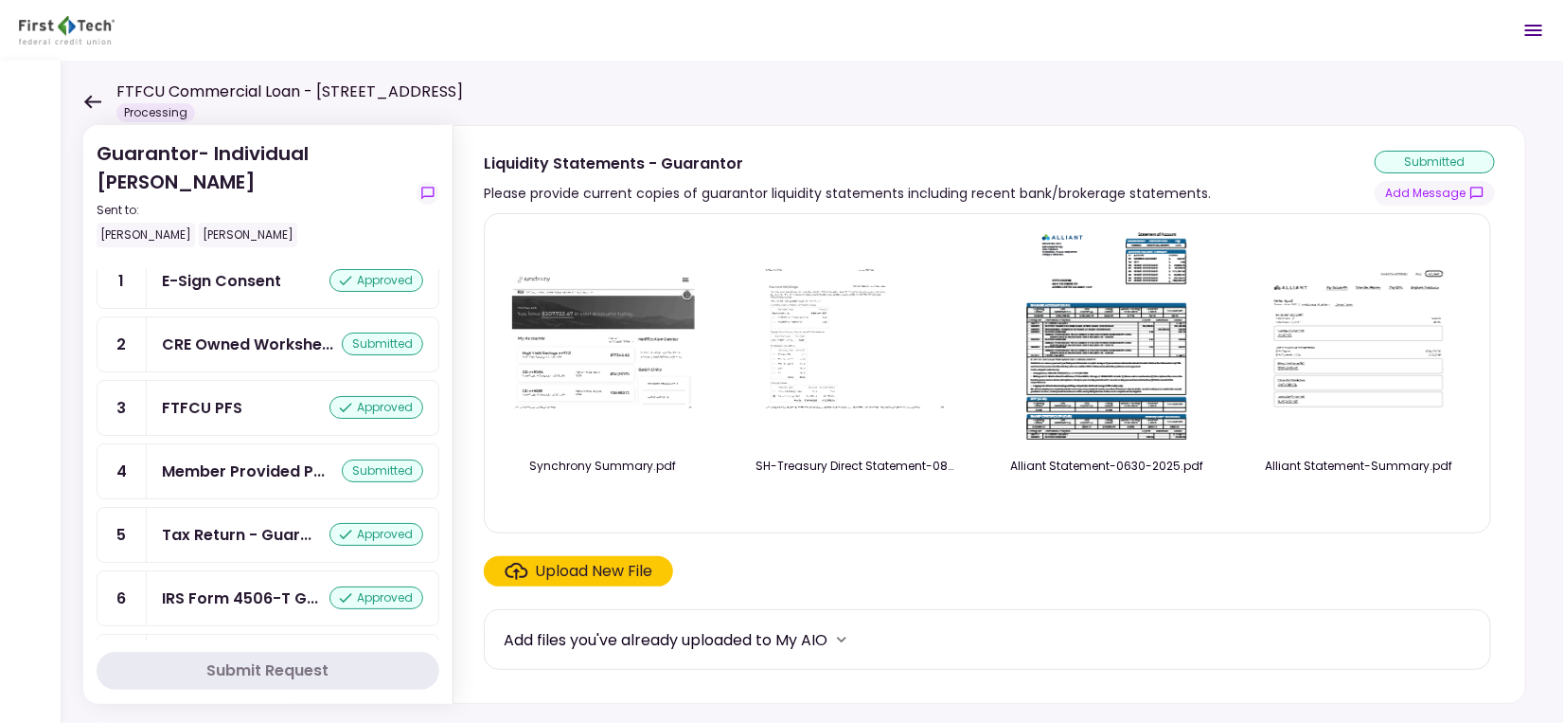
scroll to position [0, 0]
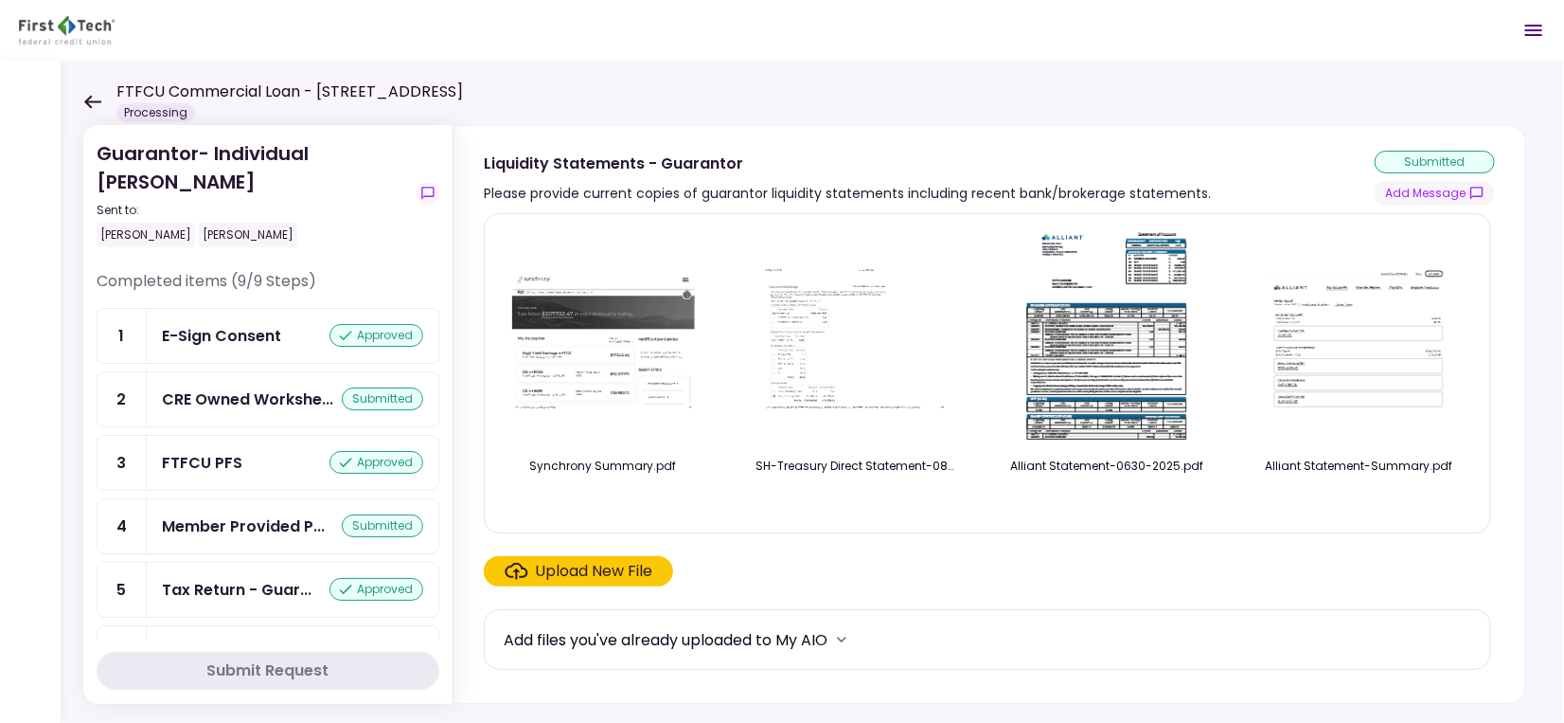
click at [97, 97] on icon at bounding box center [92, 102] width 18 height 14
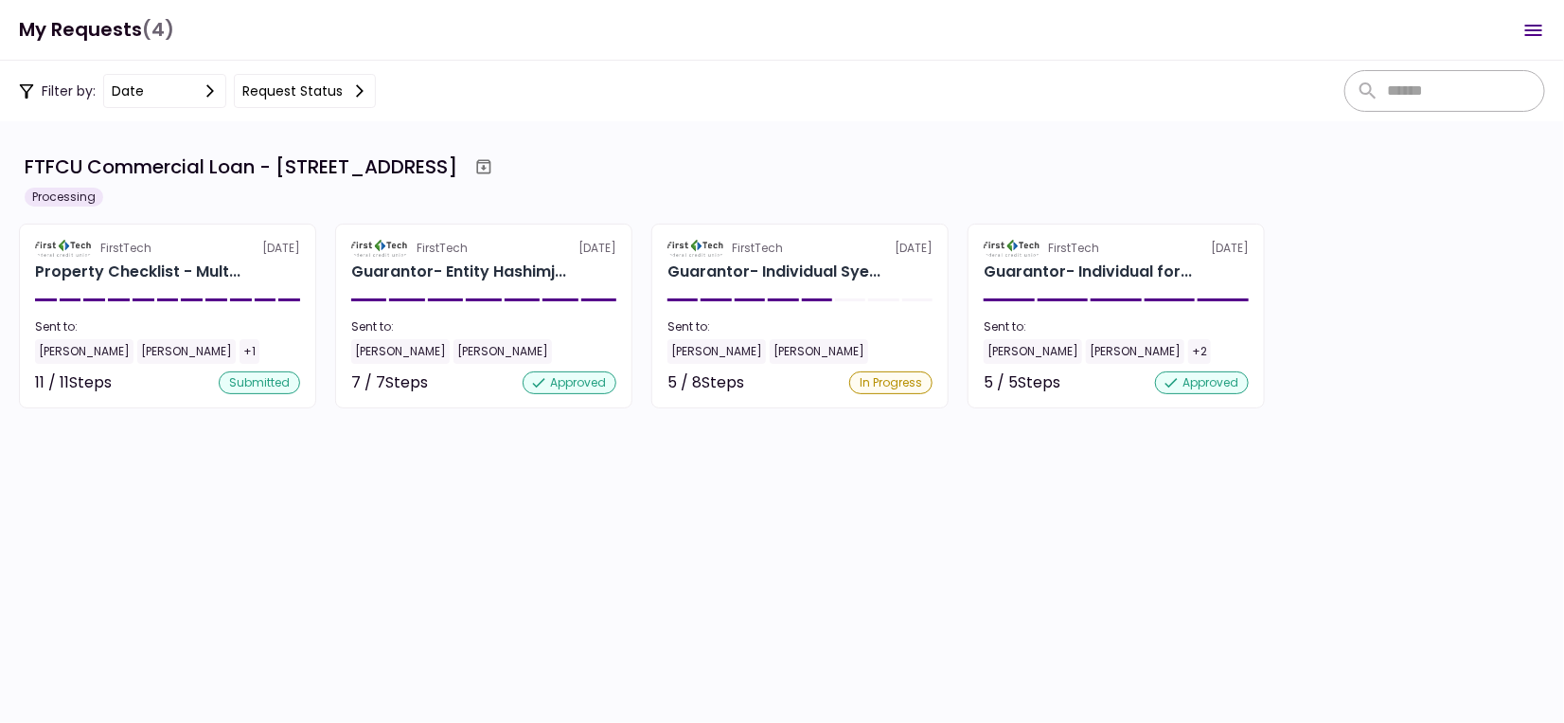
click at [67, 41] on h1 "My Requests (4)" at bounding box center [96, 29] width 155 height 39
click at [1542, 28] on icon "Open menu" at bounding box center [1534, 30] width 23 height 23
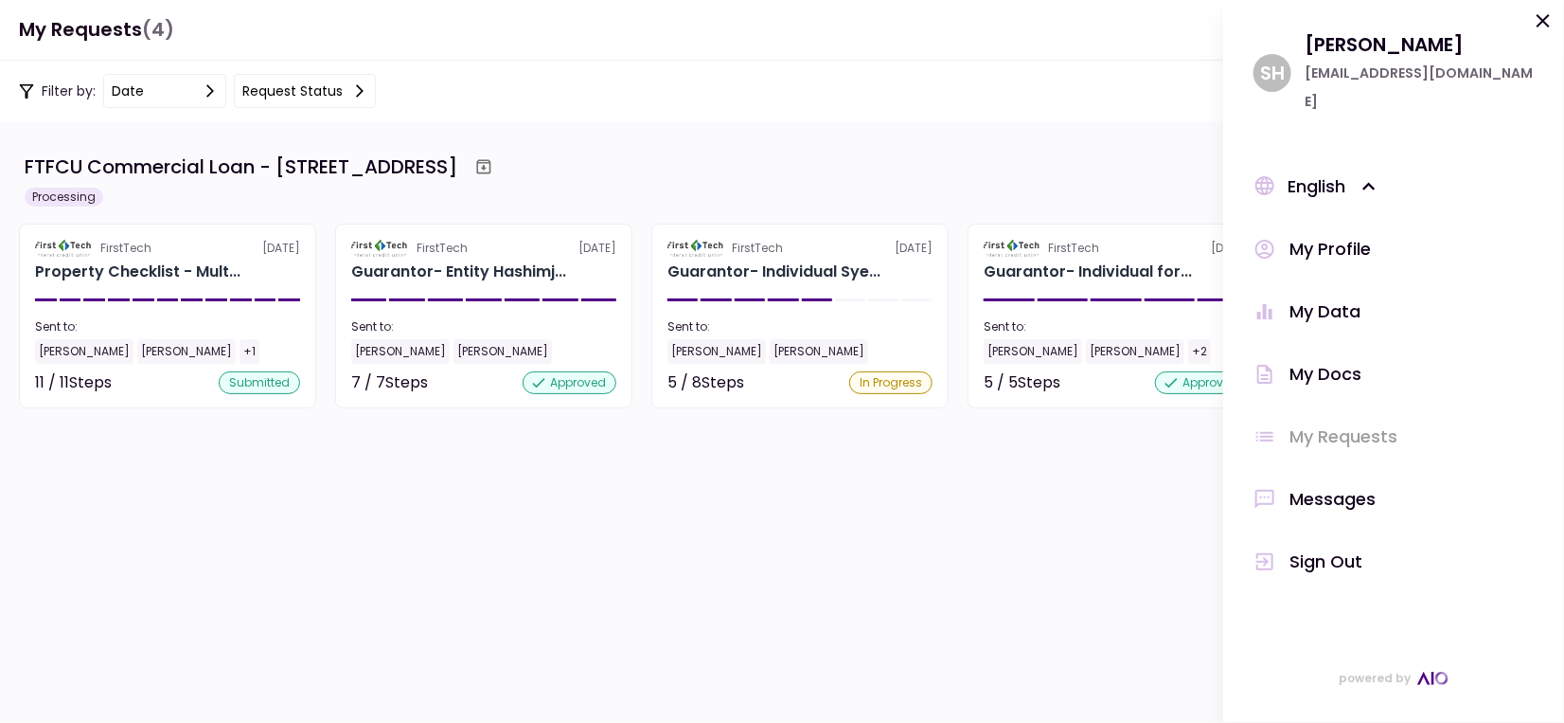
drag, startPoint x: 1334, startPoint y: 500, endPoint x: 1329, endPoint y: 508, distance: 10.2
click at [1329, 507] on div "My Profile My Data My Docs My Requests Messages Sign Out" at bounding box center [1394, 388] width 280 height 375
click at [1331, 547] on div "Sign Out" at bounding box center [1326, 561] width 73 height 28
